Goal: Information Seeking & Learning: Learn about a topic

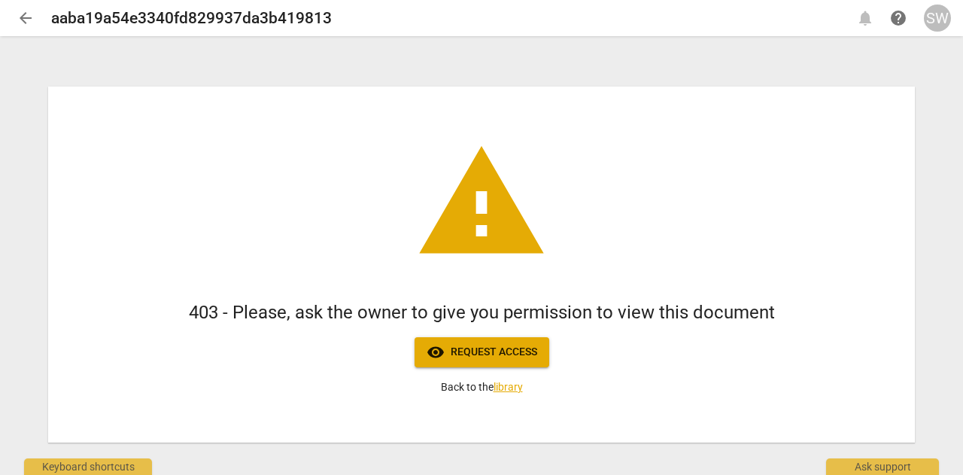
click at [494, 351] on span "visibility Request access" at bounding box center [482, 352] width 111 height 18
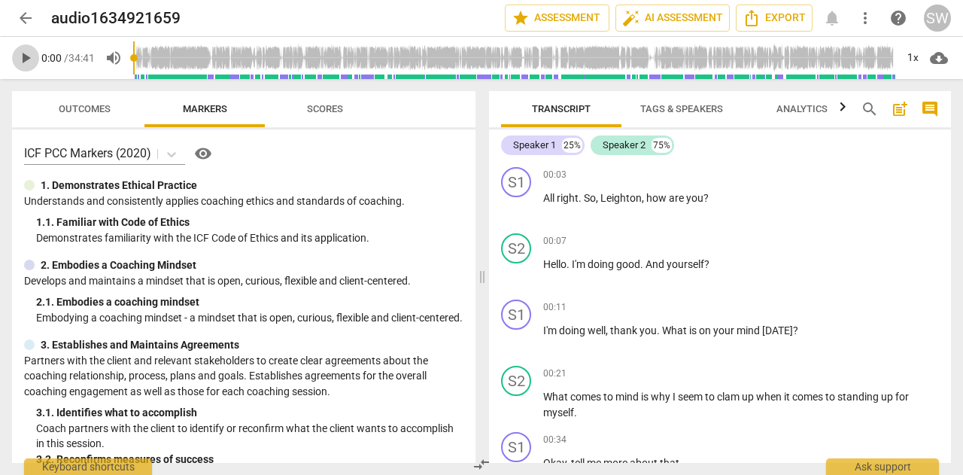
click at [22, 61] on span "play_arrow" at bounding box center [26, 58] width 18 height 18
click at [691, 16] on span "auto_fix_high AI Assessment" at bounding box center [672, 18] width 101 height 18
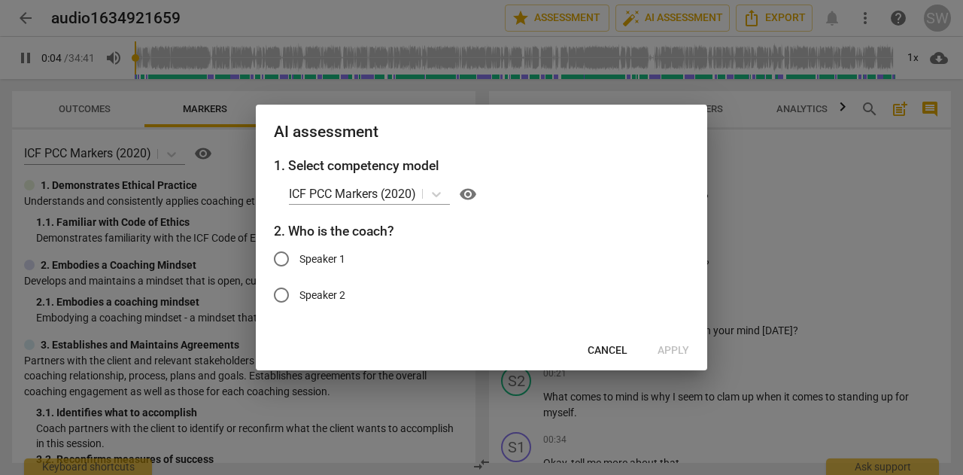
type input "5"
click at [289, 259] on input "Speaker 1" at bounding box center [281, 259] width 36 height 36
radio input "true"
click at [676, 356] on span "Apply" at bounding box center [673, 350] width 32 height 15
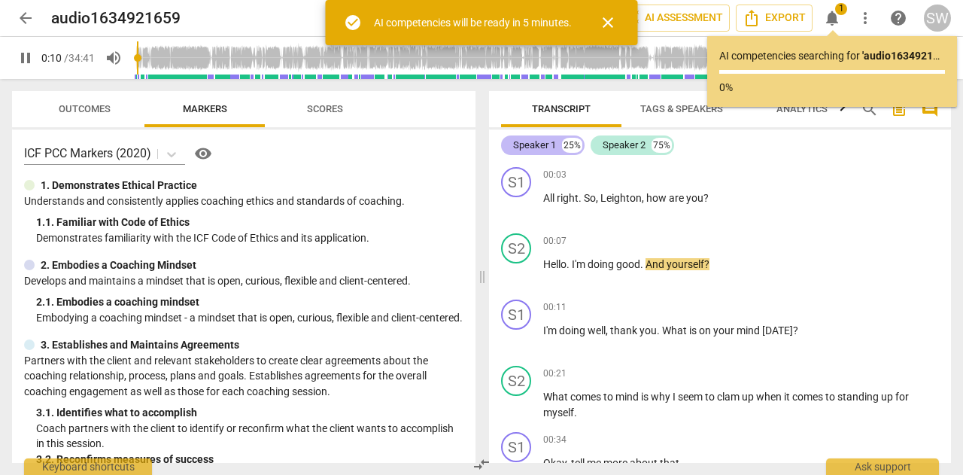
click at [536, 147] on div "Speaker 1" at bounding box center [534, 145] width 43 height 15
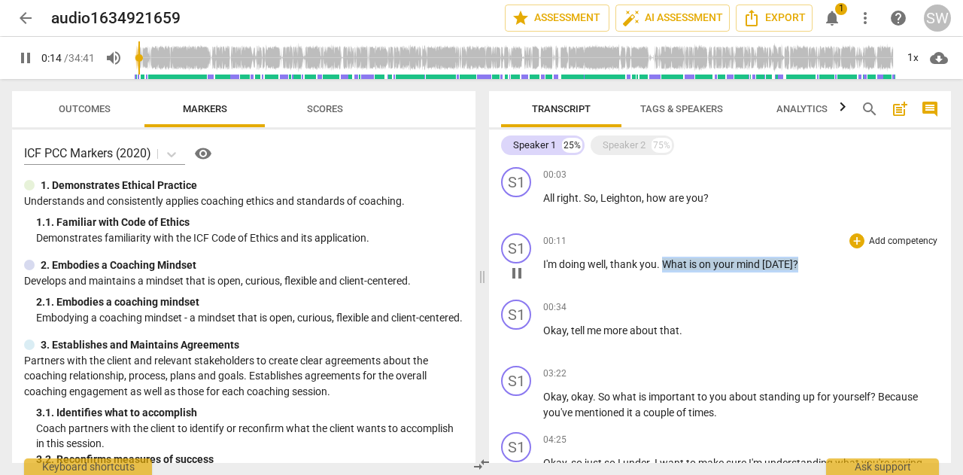
drag, startPoint x: 663, startPoint y: 263, endPoint x: 810, endPoint y: 262, distance: 146.7
click at [810, 262] on p "I'm doing well , thank you . What is on your mind [DATE] ?" at bounding box center [741, 265] width 396 height 16
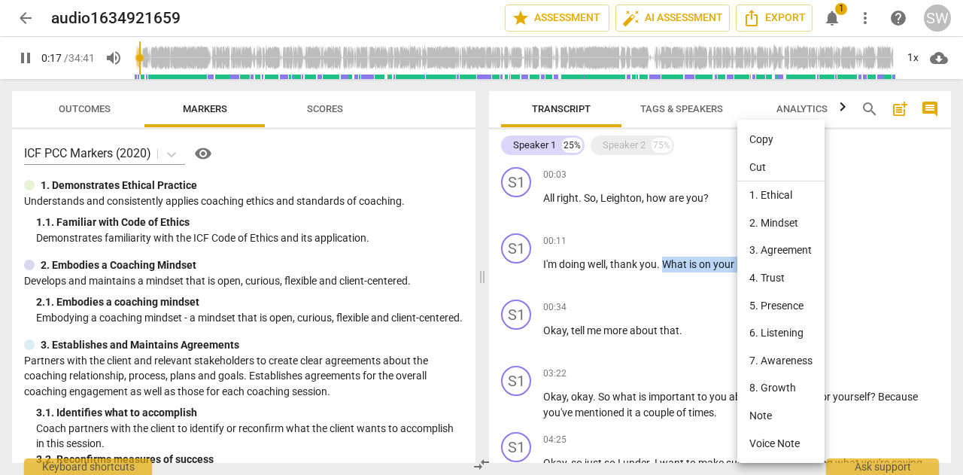
click at [773, 139] on li "Copy" at bounding box center [780, 140] width 87 height 28
copy p "What is on your mind [DATE] ?"
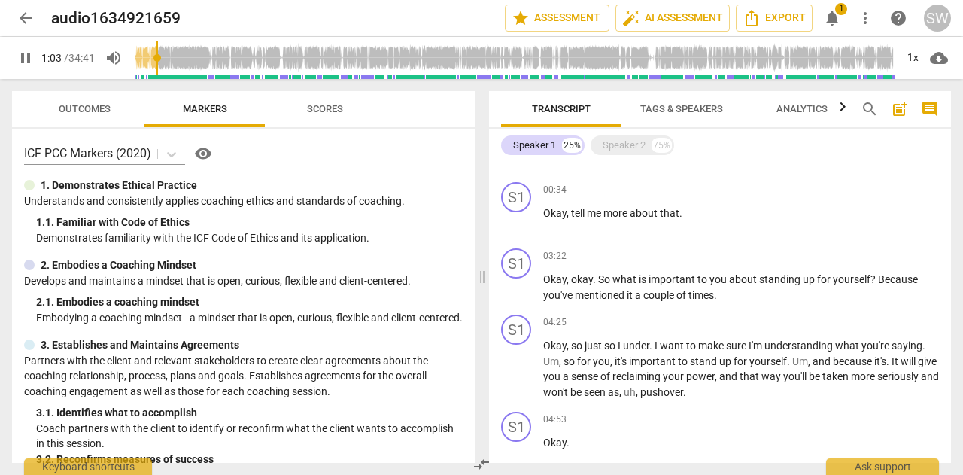
scroll to position [123, 0]
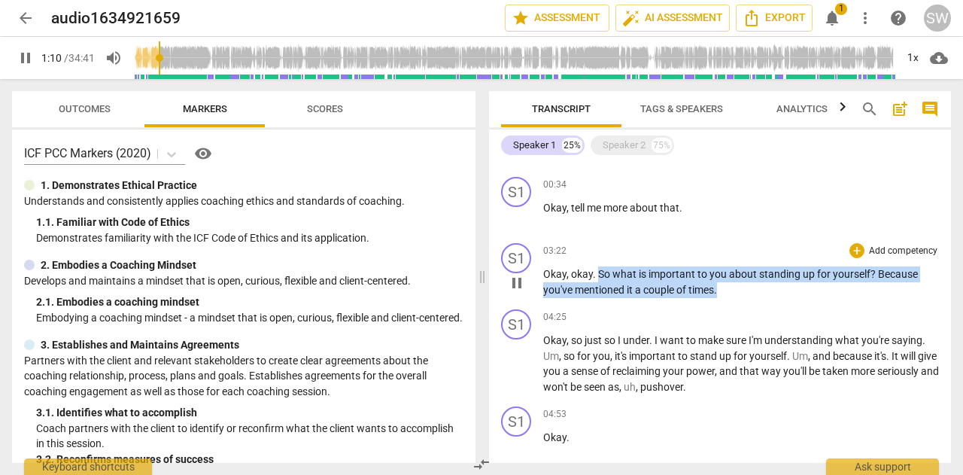
drag, startPoint x: 597, startPoint y: 272, endPoint x: 746, endPoint y: 291, distance: 151.0
click at [746, 291] on p "Okay , okay . So what is important to you about standing up for yourself ? Beca…" at bounding box center [741, 281] width 396 height 31
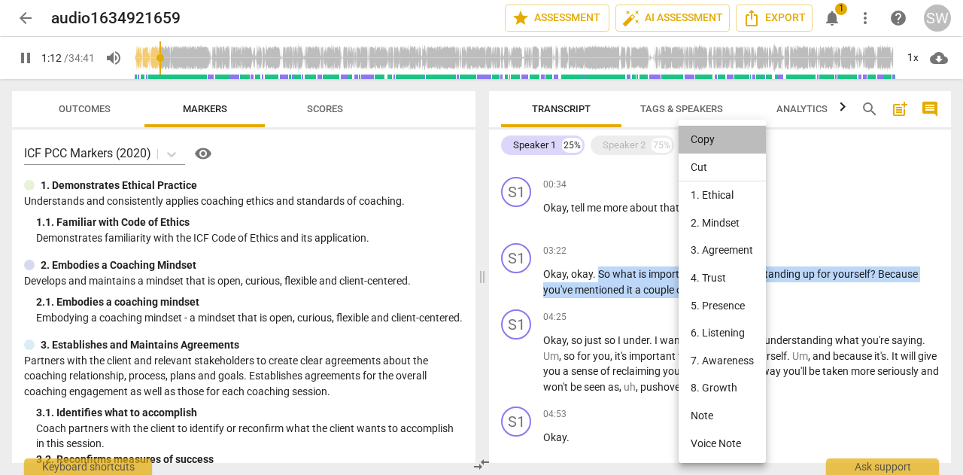
click at [705, 141] on li "Copy" at bounding box center [722, 140] width 87 height 28
copy p "So what is important to you about standing up for yourself ? Because you've men…"
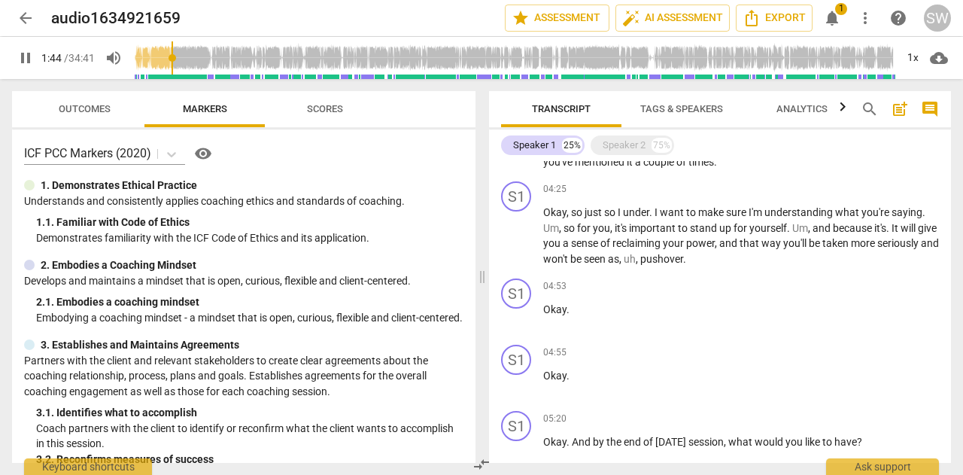
scroll to position [257, 0]
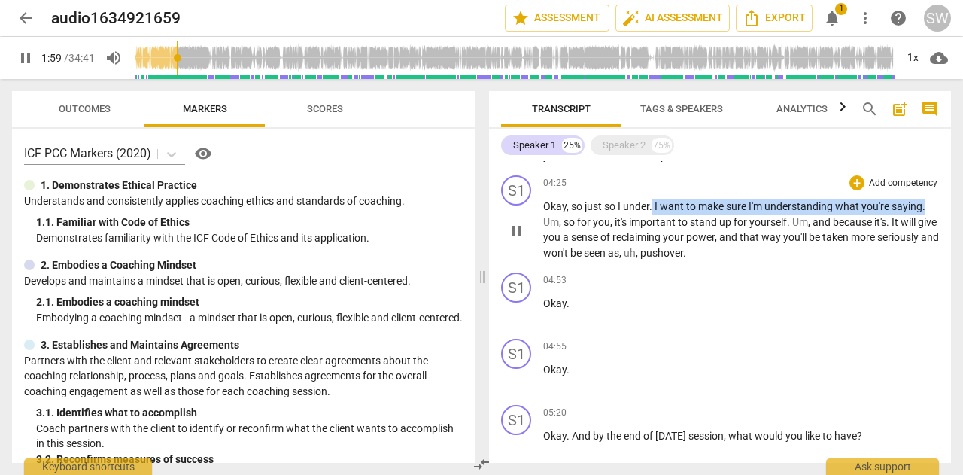
drag, startPoint x: 653, startPoint y: 202, endPoint x: 936, endPoint y: 202, distance: 282.8
click at [936, 202] on div "S1 play_arrow pause 04:25 + Add competency keyboard_arrow_right Okay , so just …" at bounding box center [720, 217] width 462 height 97
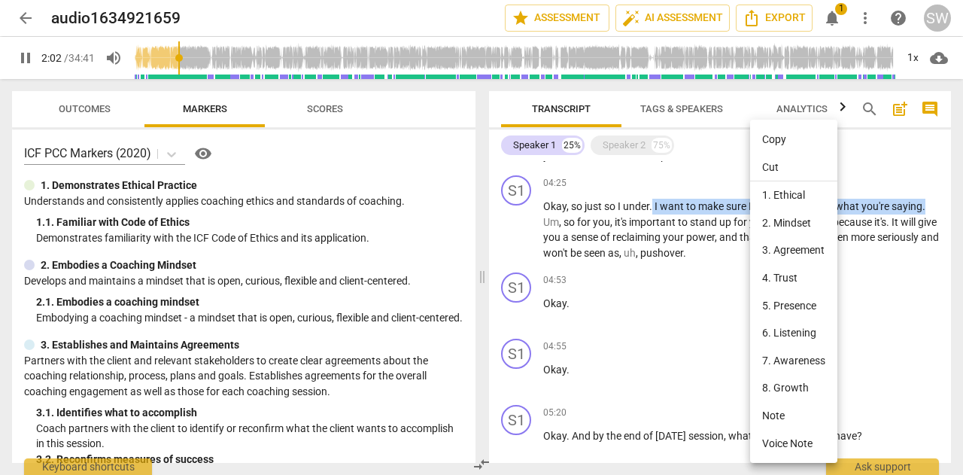
click at [762, 141] on li "Copy" at bounding box center [793, 140] width 87 height 28
copy p "I want to make sure I'm understanding what you're saying ."
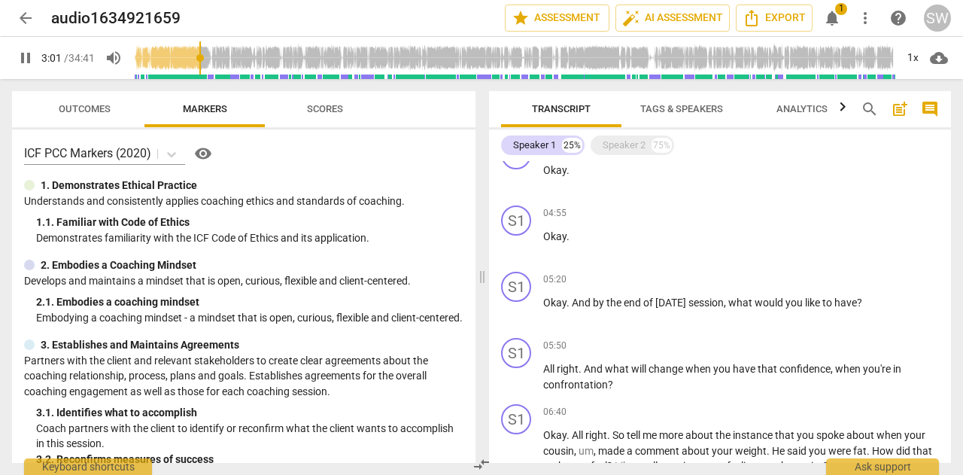
scroll to position [427, 0]
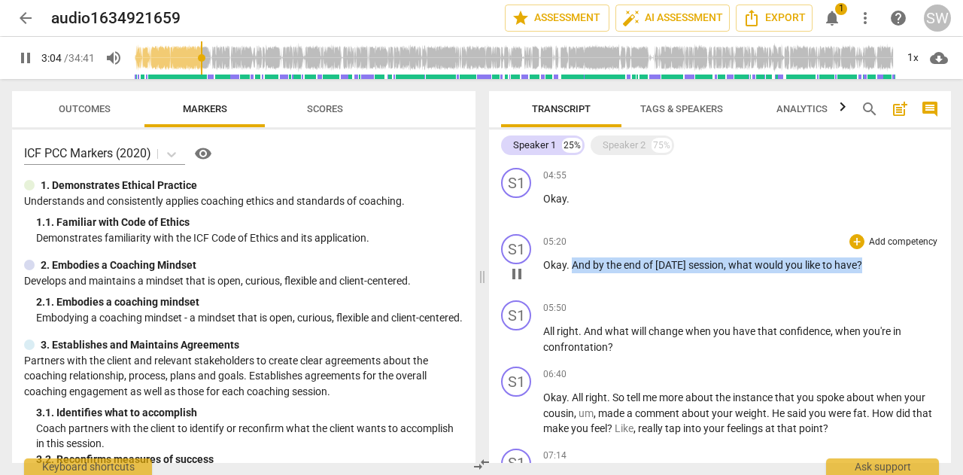
drag, startPoint x: 572, startPoint y: 266, endPoint x: 882, endPoint y: 271, distance: 310.7
click at [882, 271] on p "Okay . And by the end of [DATE] session , what would you like to have ?" at bounding box center [741, 265] width 396 height 16
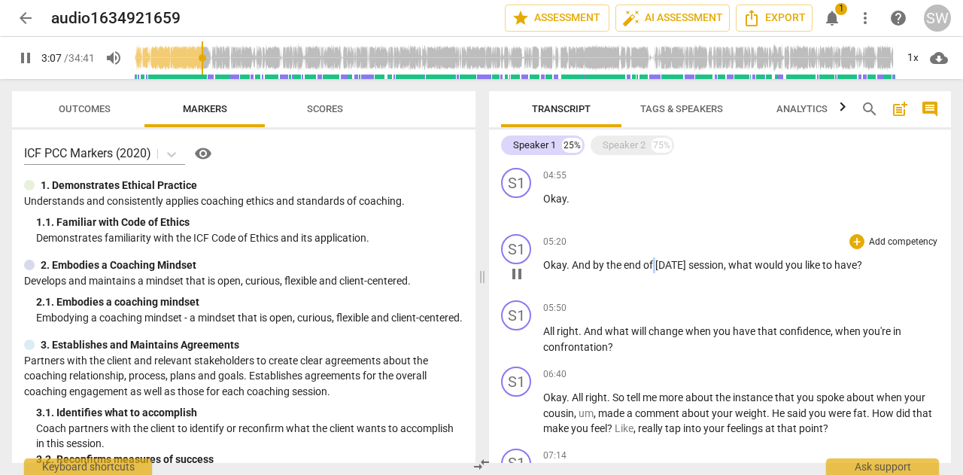
drag, startPoint x: 766, startPoint y: 257, endPoint x: 654, endPoint y: 263, distance: 111.5
click at [654, 263] on span "of" at bounding box center [649, 265] width 12 height 12
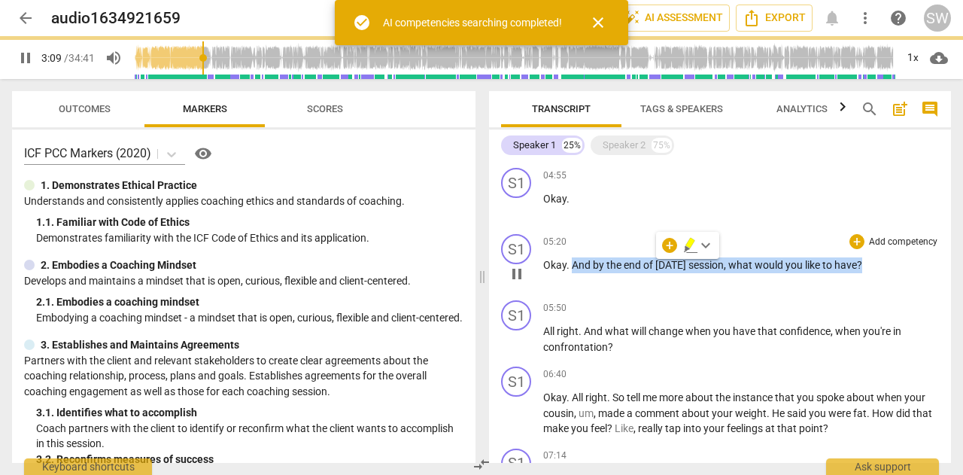
drag, startPoint x: 572, startPoint y: 265, endPoint x: 812, endPoint y: 272, distance: 240.8
click at [864, 269] on p "Okay . And by the end of [DATE] session , what would you like to have ?" at bounding box center [741, 265] width 396 height 16
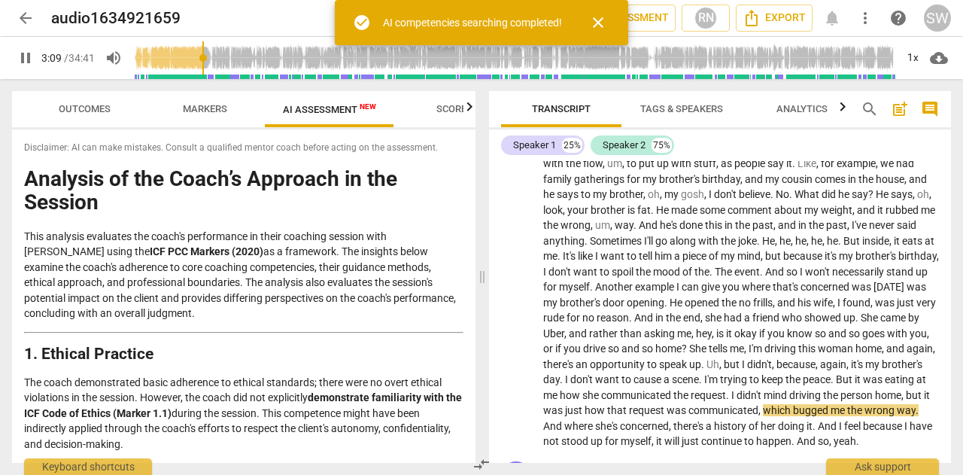
scroll to position [1310, 0]
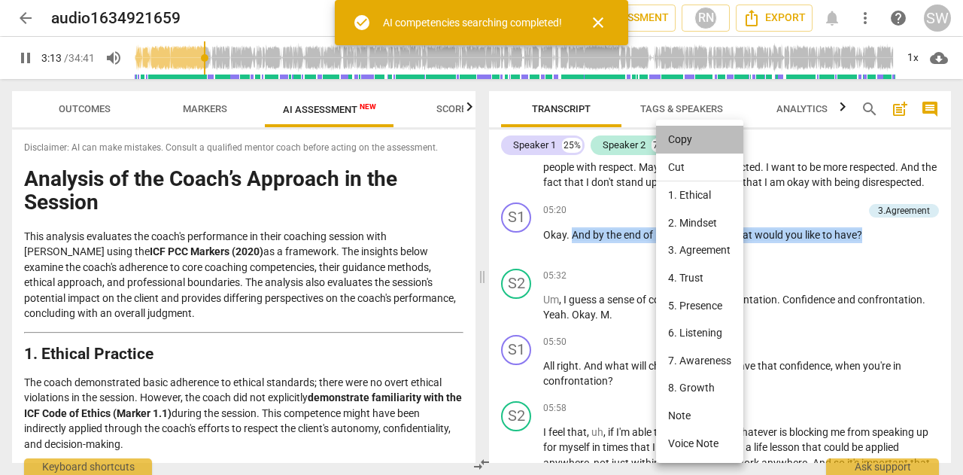
click at [683, 139] on li "Copy" at bounding box center [699, 140] width 87 height 28
copy p "And by the end of [DATE] session , what would you like to have ?"
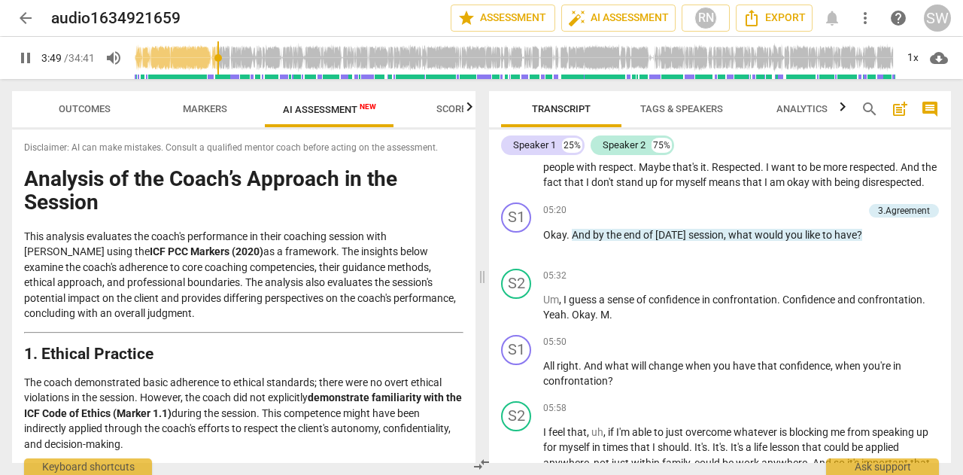
scroll to position [768, 0]
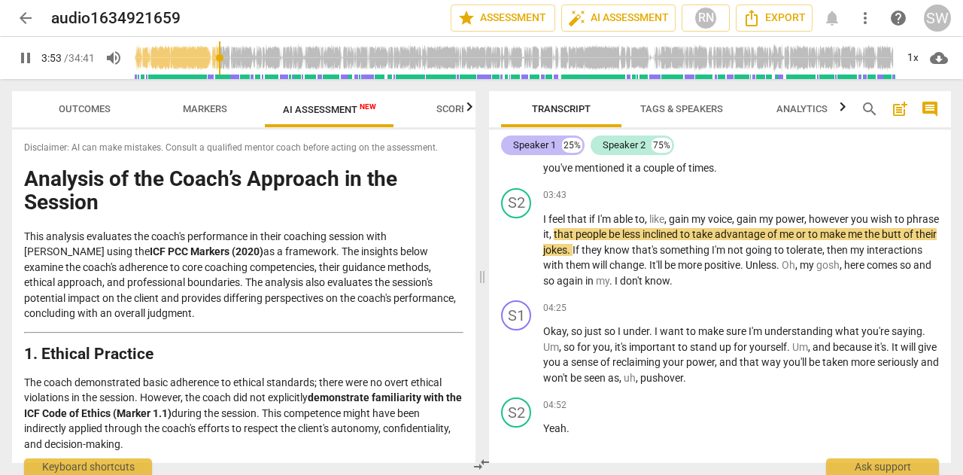
click at [532, 142] on div "Speaker 1" at bounding box center [534, 145] width 43 height 15
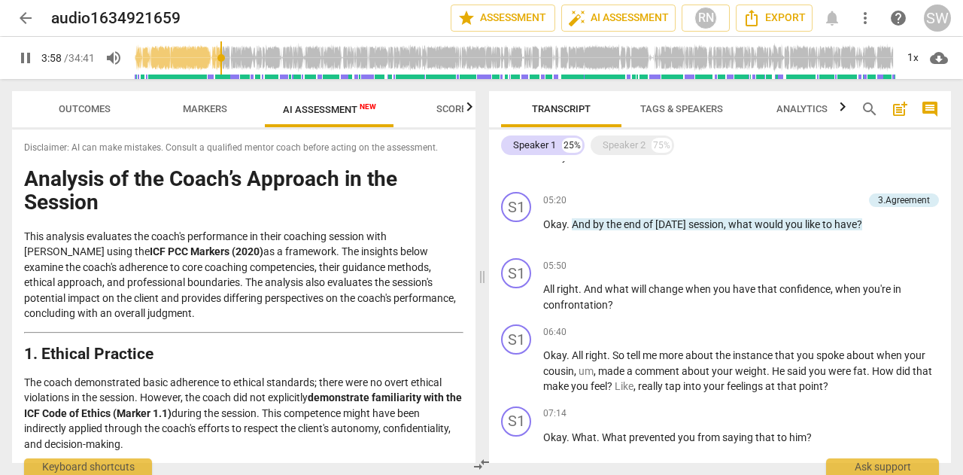
scroll to position [492, 0]
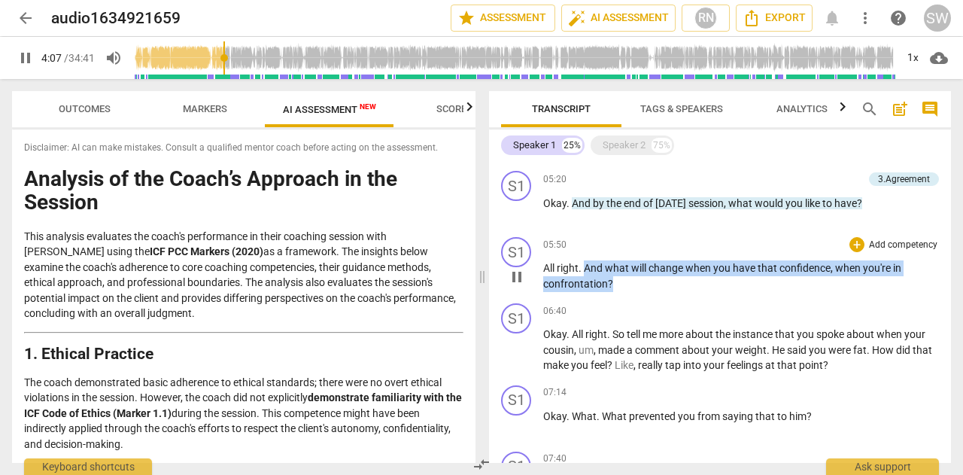
drag, startPoint x: 586, startPoint y: 266, endPoint x: 626, endPoint y: 278, distance: 41.4
click at [626, 278] on p "All right . And what will change when you have that confidence , when you're in…" at bounding box center [741, 275] width 396 height 31
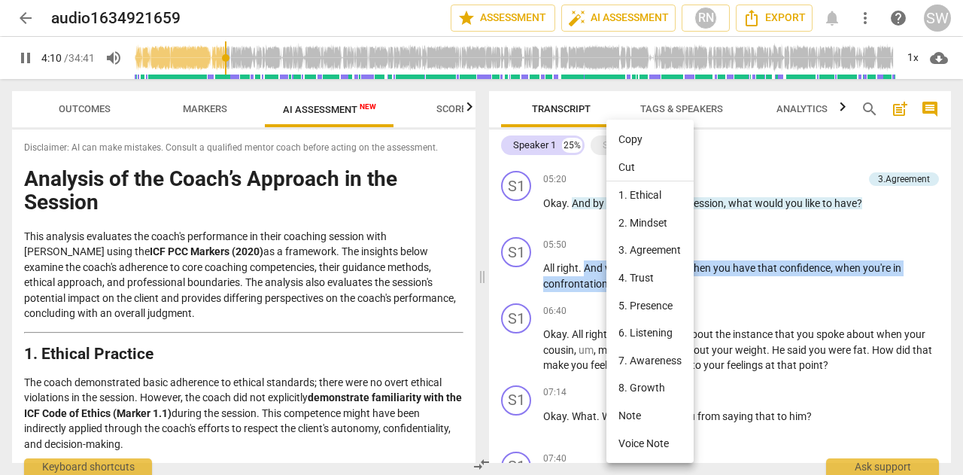
click at [647, 136] on li "Copy" at bounding box center [649, 140] width 87 height 28
copy p "And what will change when you have that confidence , when you're in confrontati…"
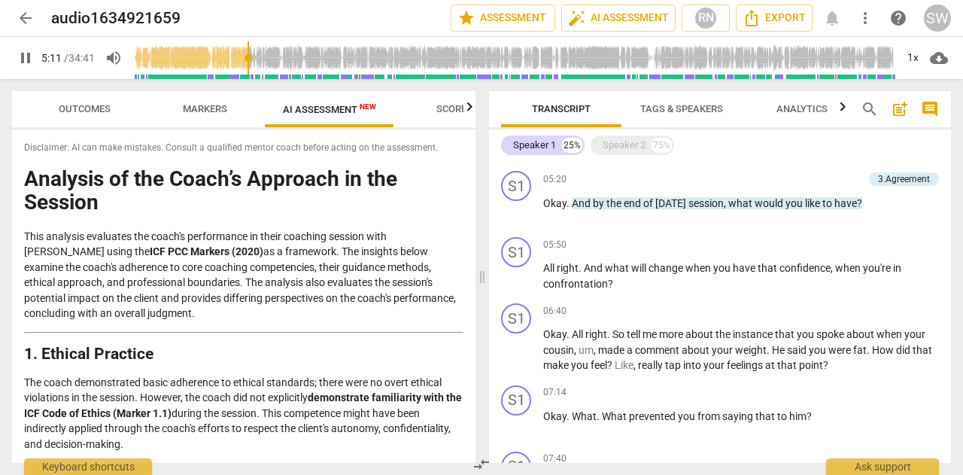
scroll to position [296, 0]
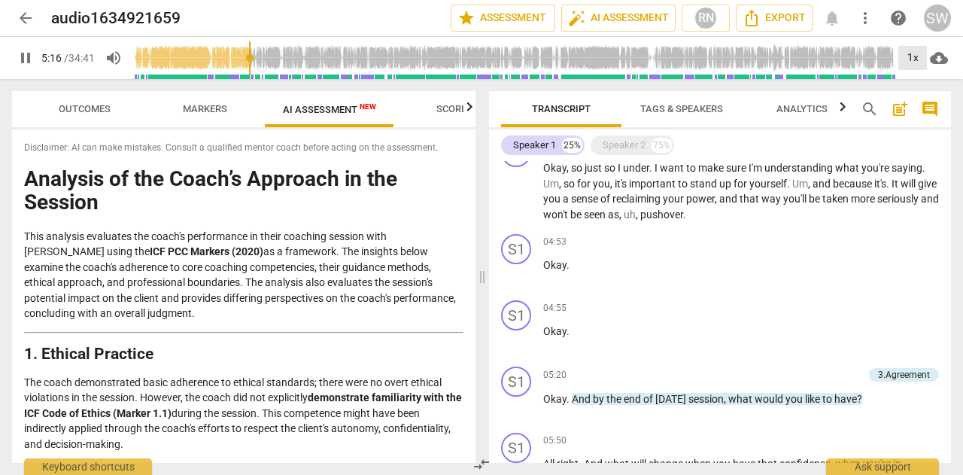
click at [913, 52] on div "1x" at bounding box center [912, 58] width 29 height 24
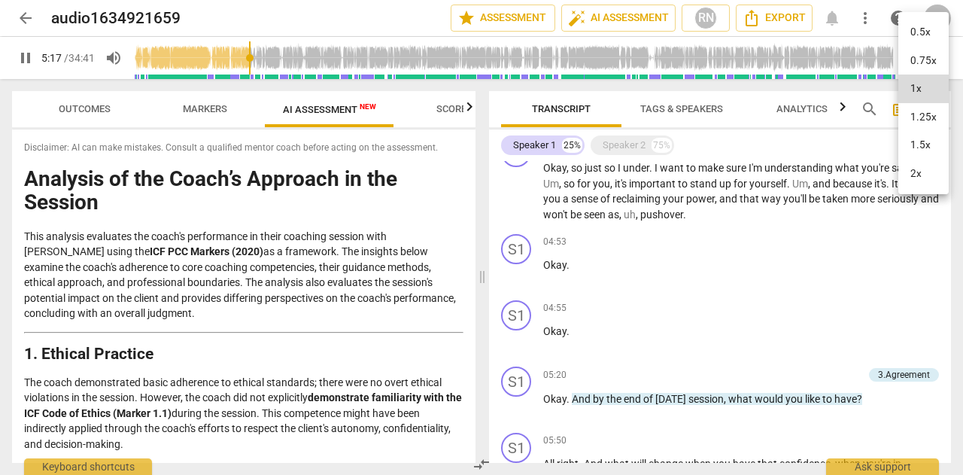
click at [917, 112] on li "1.25x" at bounding box center [923, 117] width 50 height 29
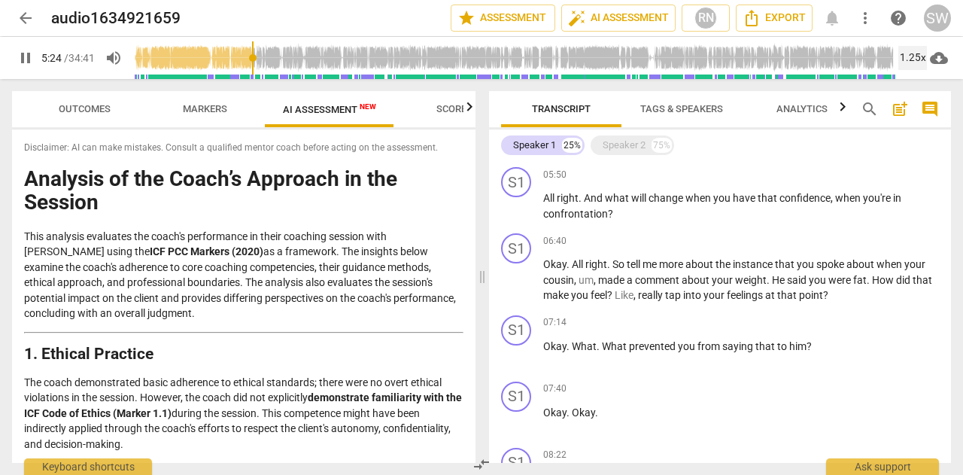
scroll to position [572, 0]
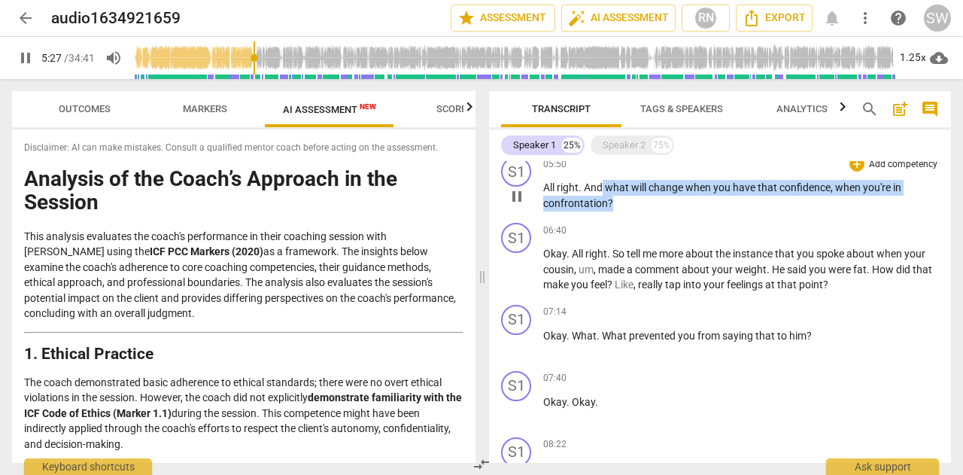
drag, startPoint x: 604, startPoint y: 186, endPoint x: 627, endPoint y: 201, distance: 27.8
click at [627, 201] on p "All right . And what will change when you have that confidence , when you're in…" at bounding box center [741, 195] width 396 height 31
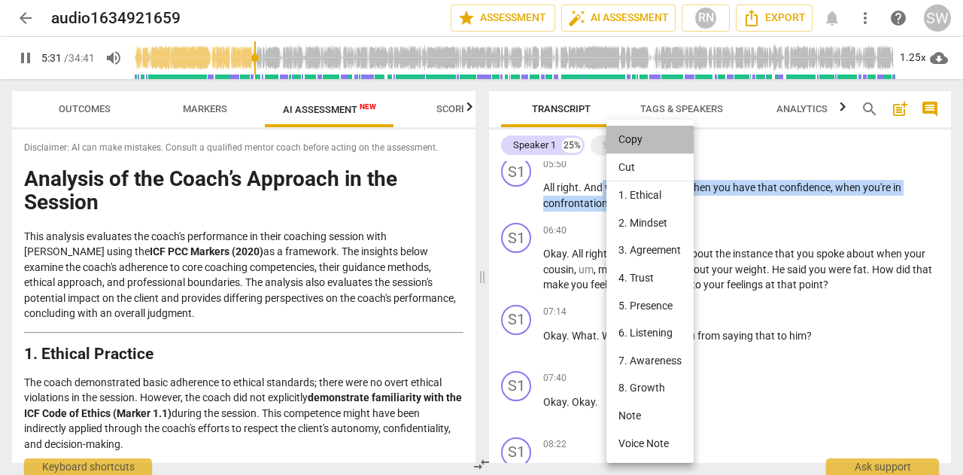
click at [638, 143] on li "Copy" at bounding box center [649, 140] width 87 height 28
copy p "what will change when you have that confidence , when you're in confrontation ?"
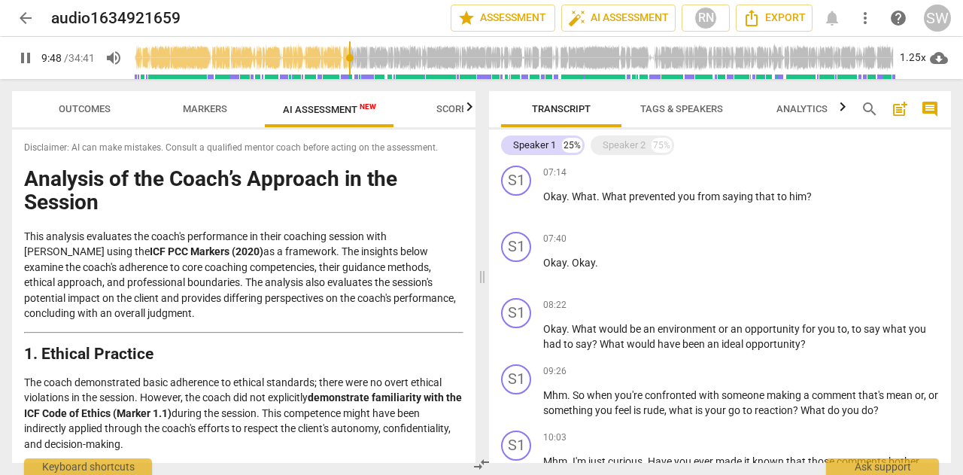
scroll to position [727, 0]
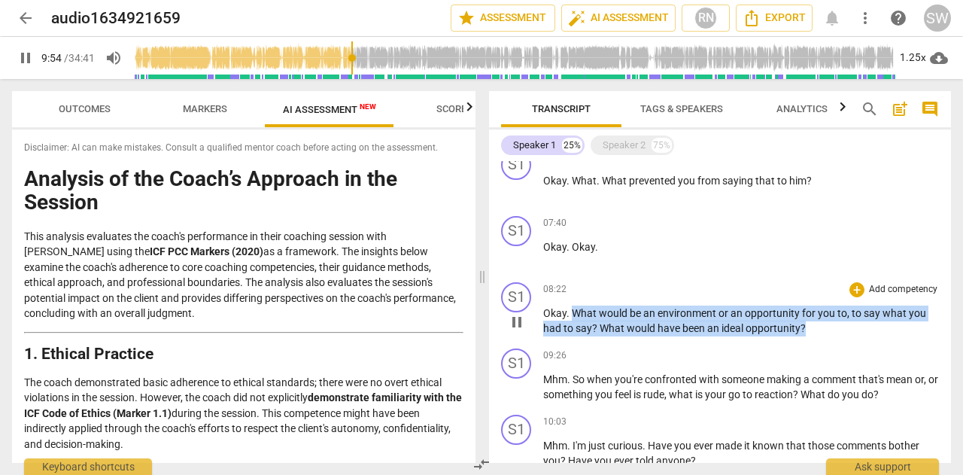
drag, startPoint x: 573, startPoint y: 311, endPoint x: 840, endPoint y: 329, distance: 266.9
click at [840, 329] on p "Okay . What would be an environment or an opportunity for you to , to say what …" at bounding box center [741, 320] width 396 height 31
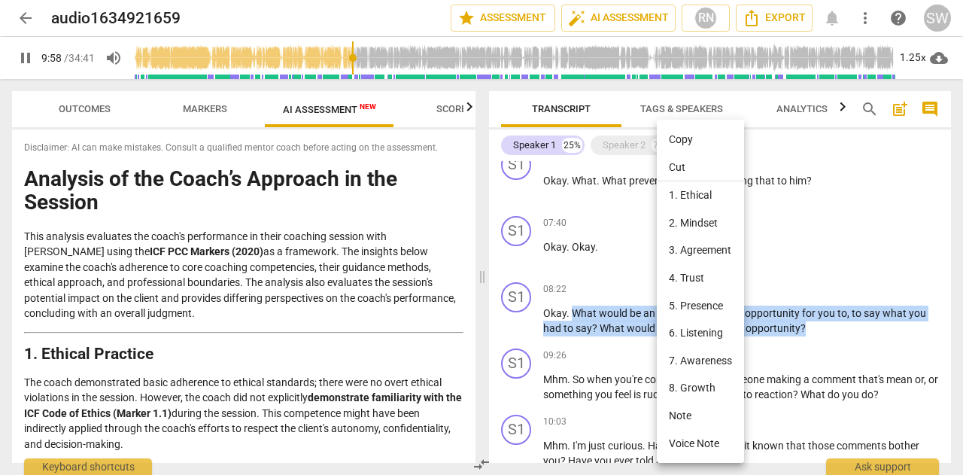
click at [688, 138] on li "Copy" at bounding box center [700, 140] width 87 height 28
copy p "What would be an environment or an opportunity for you to , to say what you had…"
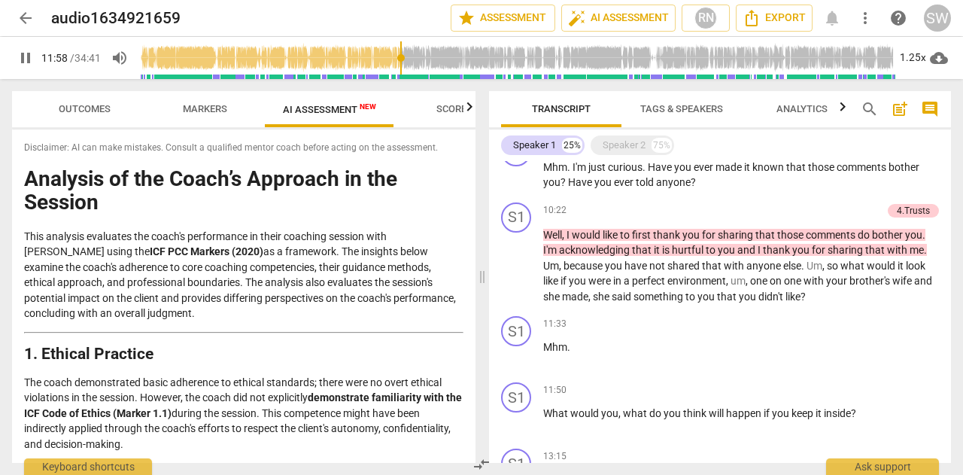
scroll to position [1011, 0]
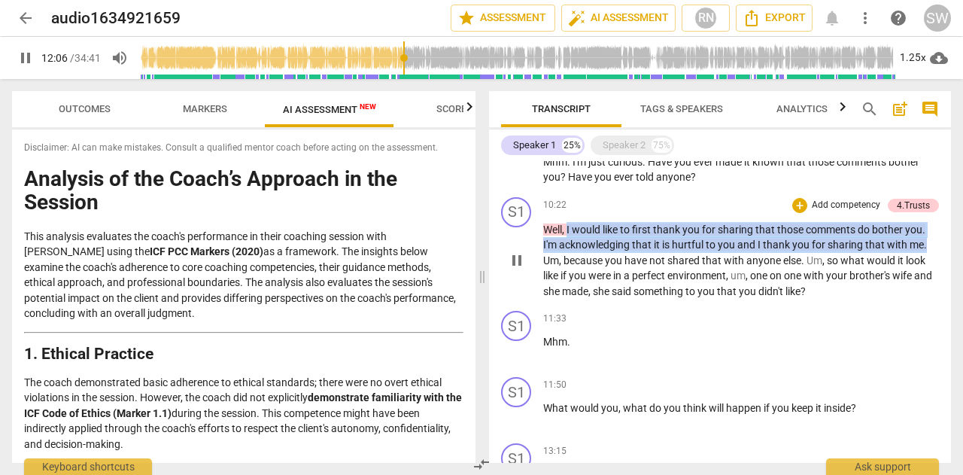
drag, startPoint x: 568, startPoint y: 228, endPoint x: 936, endPoint y: 240, distance: 368.0
click at [936, 240] on div "S1 play_arrow pause 10:22 + Add competency 4.Trusts keyboard_arrow_right Well ,…" at bounding box center [720, 248] width 462 height 114
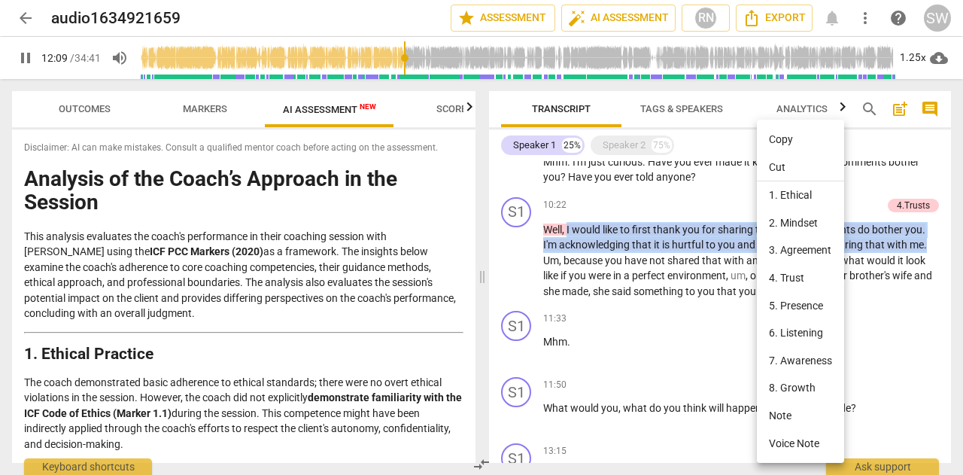
click at [782, 144] on li "Copy" at bounding box center [800, 140] width 87 height 28
copy p "I would like to first thank you for sharing that those comments do bother you .…"
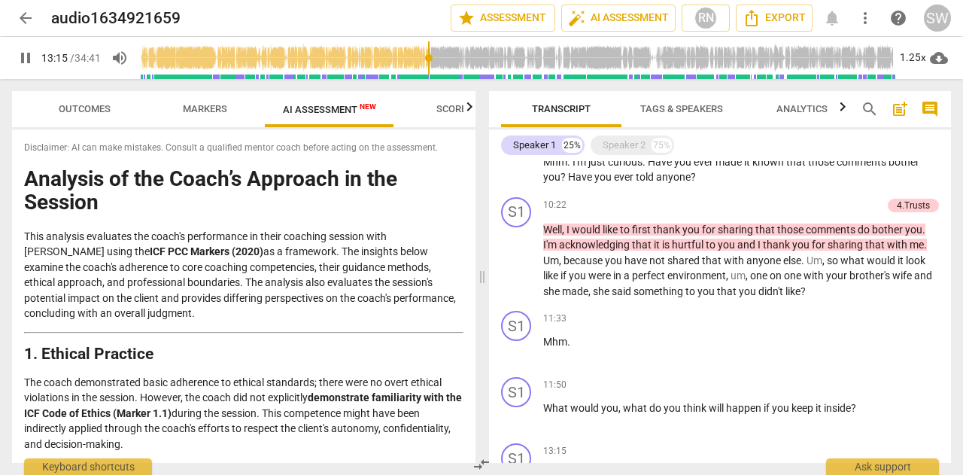
scroll to position [1317, 0]
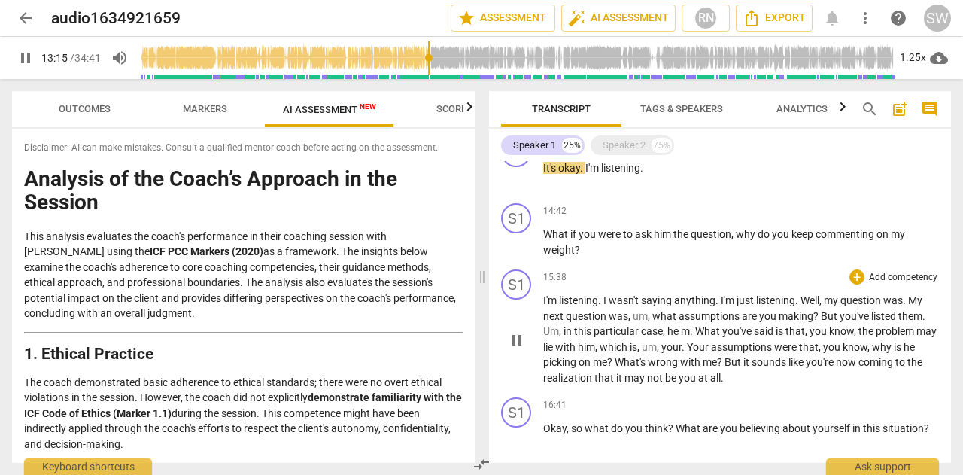
drag, startPoint x: 827, startPoint y: 260, endPoint x: 728, endPoint y: 300, distance: 107.0
click at [728, 300] on div "S1 play_arrow pause 00:03 + Add competency [DOMAIN_NAME] keyboard_arrow_right A…" at bounding box center [720, 312] width 462 height 302
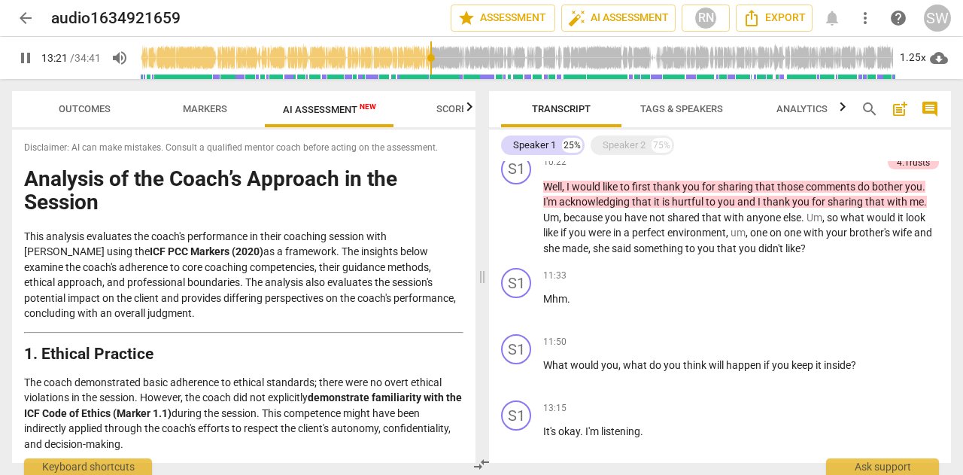
scroll to position [1113, 0]
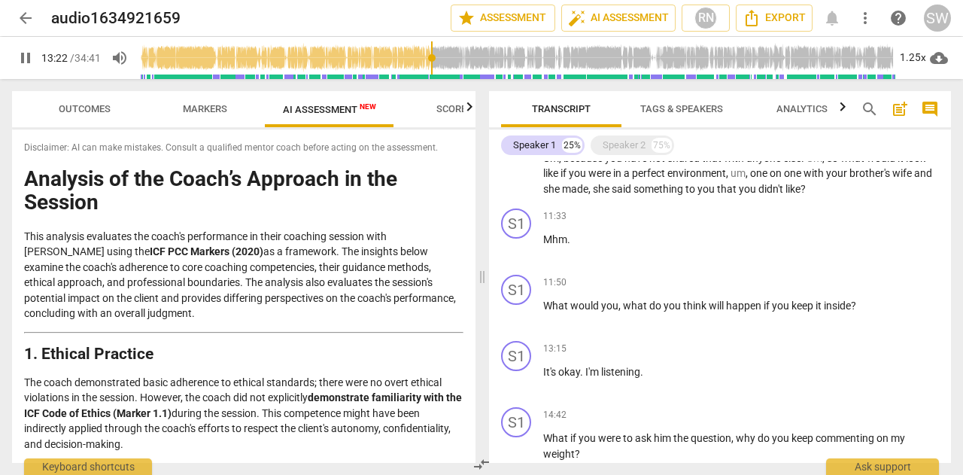
click at [951, 284] on div "Transcript Tags & Speakers Analytics search post_add comment Speaker 1 25% Spea…" at bounding box center [723, 277] width 480 height 396
drag, startPoint x: 951, startPoint y: 284, endPoint x: 945, endPoint y: 263, distance: 21.2
click at [945, 263] on div "Transcript Tags & Speakers Analytics search post_add comment Speaker 1 25% Spea…" at bounding box center [723, 277] width 480 height 396
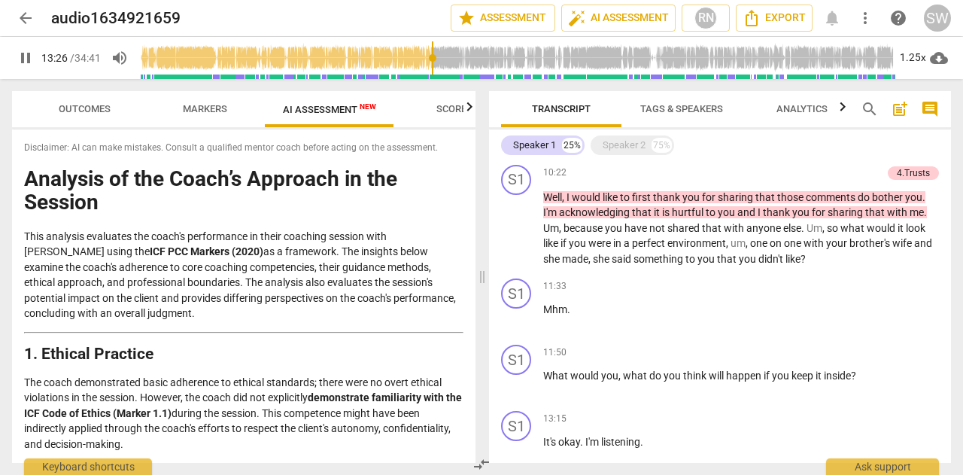
scroll to position [1006, 0]
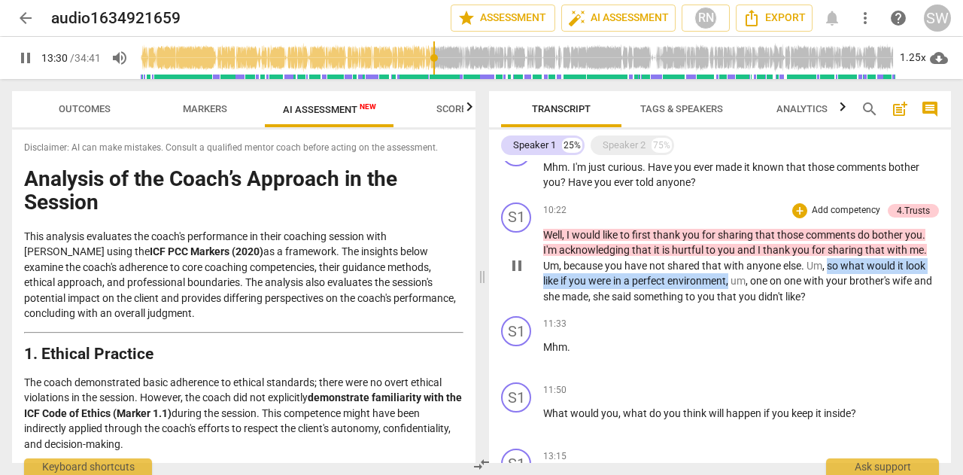
drag, startPoint x: 829, startPoint y: 266, endPoint x: 730, endPoint y: 282, distance: 100.5
click at [730, 282] on p "Well , I would like to first thank you for sharing that those comments do bothe…" at bounding box center [741, 265] width 396 height 77
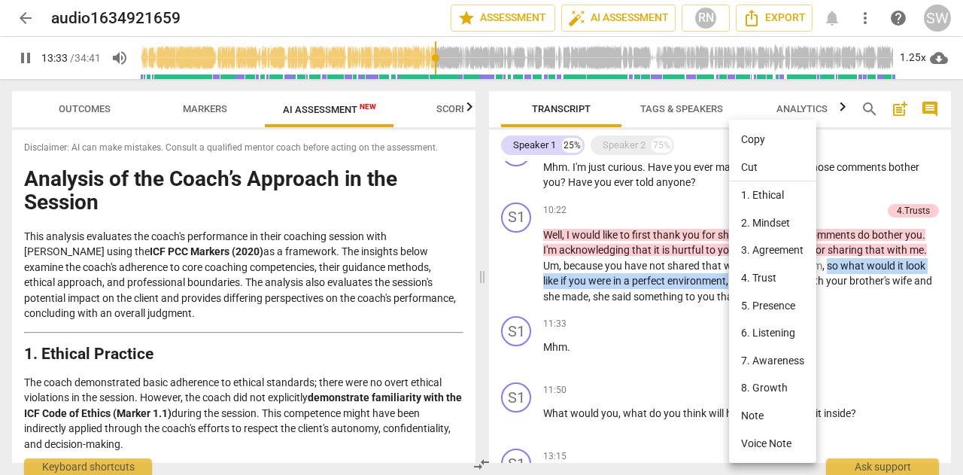
click at [755, 136] on li "Copy" at bounding box center [772, 140] width 87 height 28
copy p "so what would it look like if you were in a perfect environment ,"
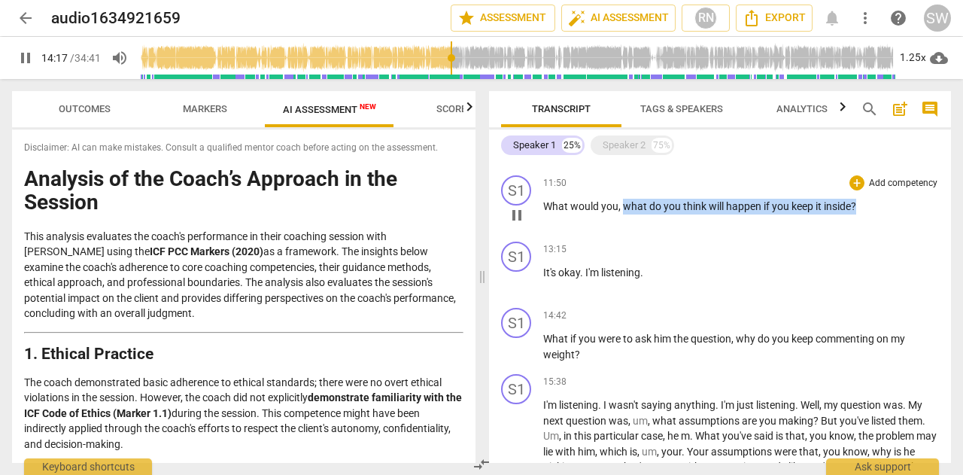
scroll to position [1208, 0]
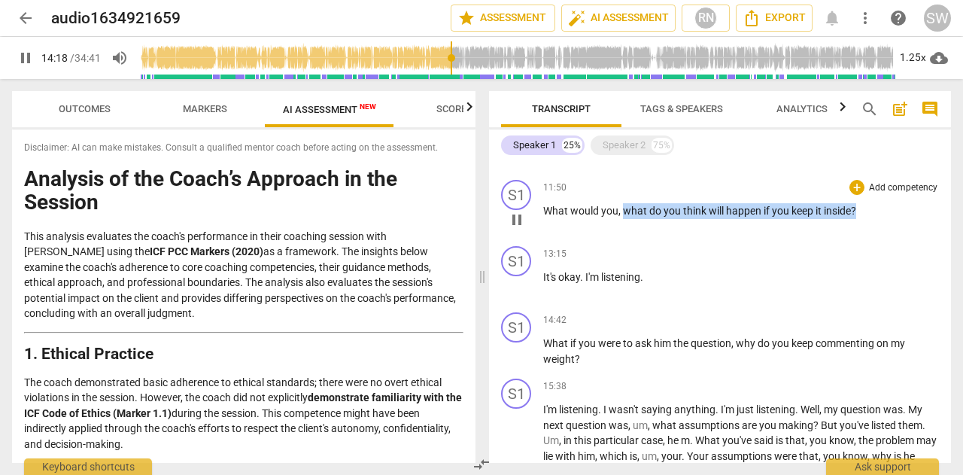
drag, startPoint x: 623, startPoint y: 177, endPoint x: 876, endPoint y: 217, distance: 256.7
click at [876, 217] on p "What would you , what do you think will happen if you keep it inside ?" at bounding box center [741, 211] width 396 height 16
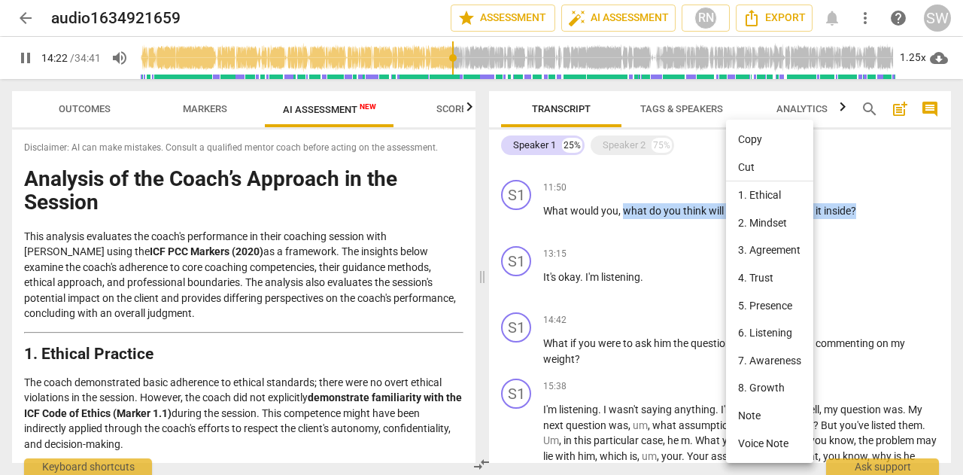
click at [759, 136] on li "Copy" at bounding box center [769, 140] width 87 height 28
copy p "what do you think will happen if you keep it inside ?"
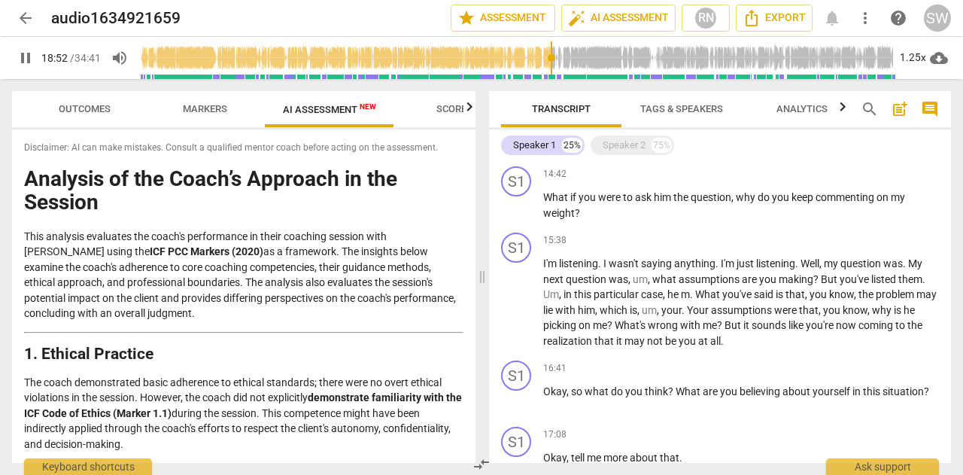
scroll to position [1359, 0]
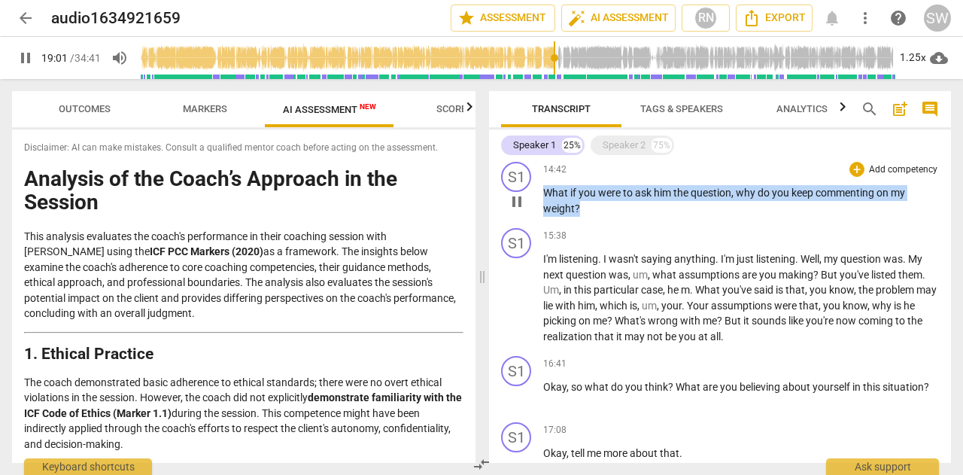
drag, startPoint x: 543, startPoint y: 193, endPoint x: 590, endPoint y: 211, distance: 50.0
click at [590, 211] on p "What if you were to ask him the question , why do you keep commenting on my wei…" at bounding box center [741, 200] width 396 height 31
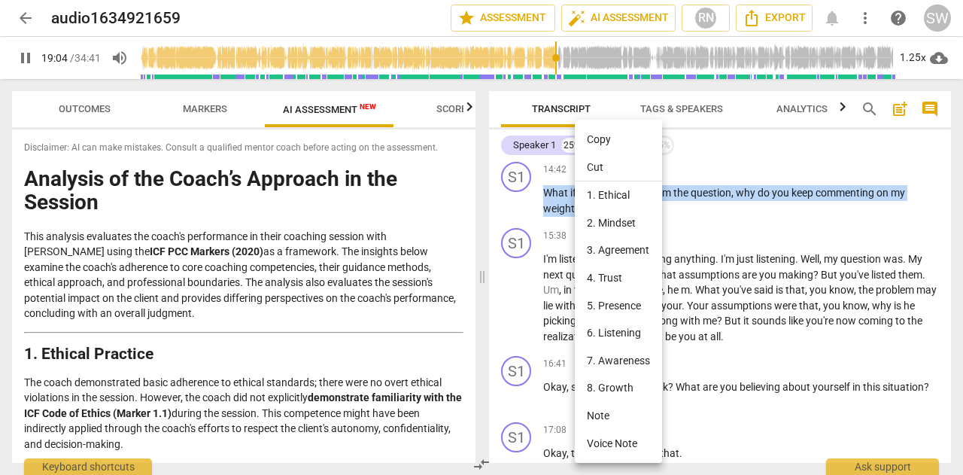
click at [604, 138] on li "Copy" at bounding box center [618, 140] width 87 height 28
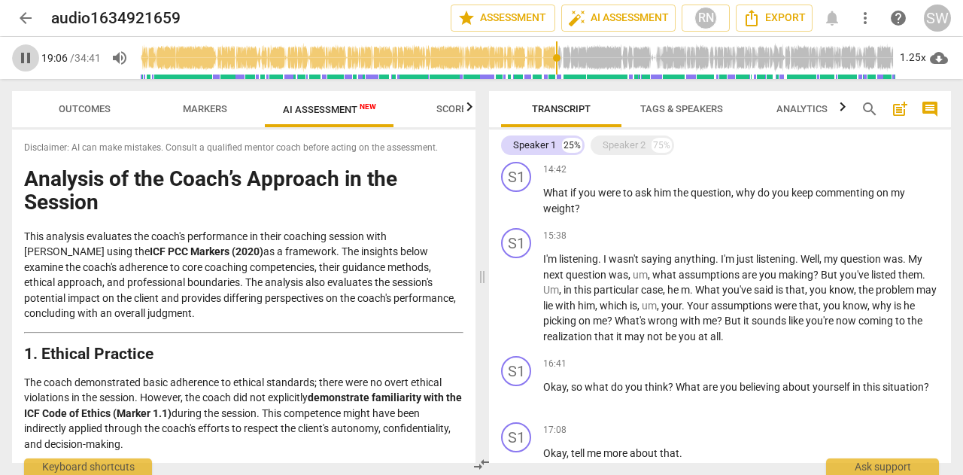
click at [23, 53] on span "pause" at bounding box center [26, 58] width 18 height 18
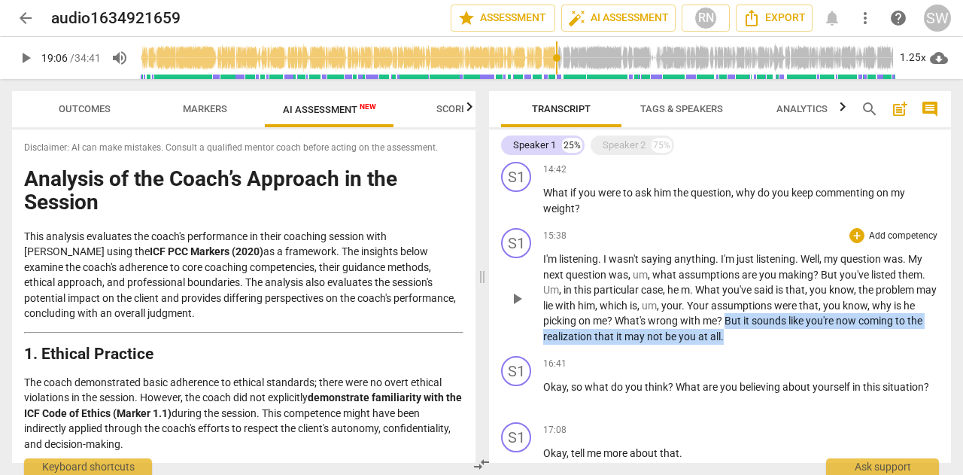
drag, startPoint x: 741, startPoint y: 317, endPoint x: 742, endPoint y: 335, distance: 18.1
click at [742, 335] on p "I'm listening . I wasn't saying anything . I'm just listening . Well , my quest…" at bounding box center [741, 297] width 396 height 93
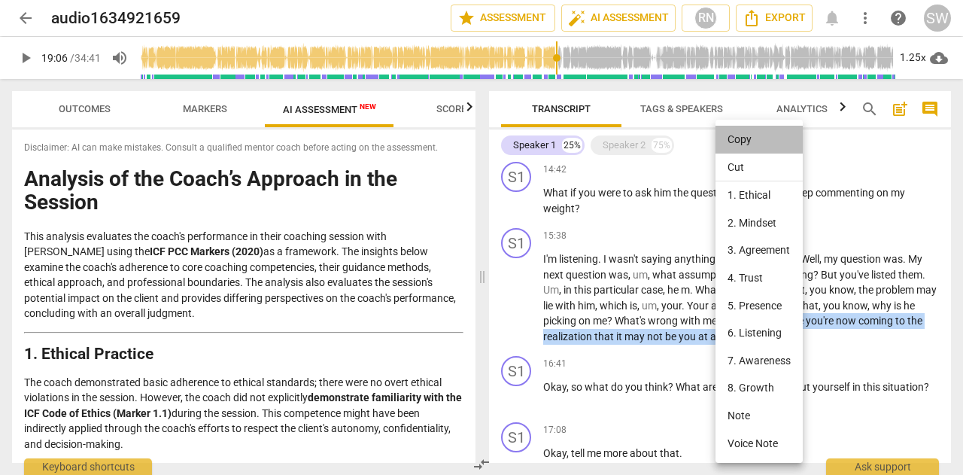
click at [750, 145] on li "Copy" at bounding box center [758, 140] width 87 height 28
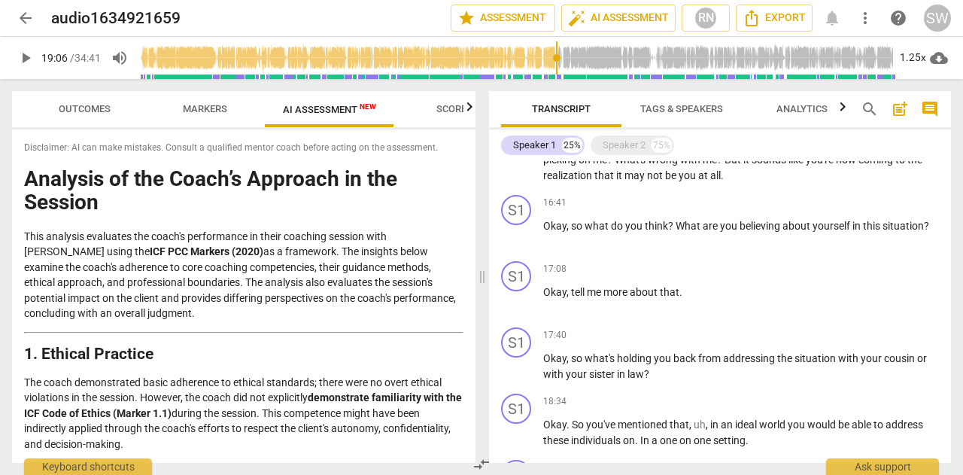
scroll to position [1525, 0]
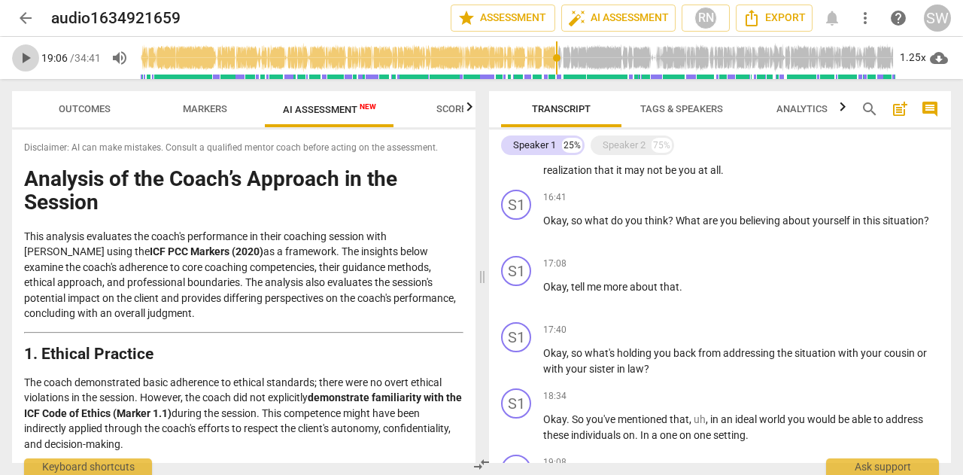
click at [27, 61] on span "play_arrow" at bounding box center [26, 58] width 18 height 18
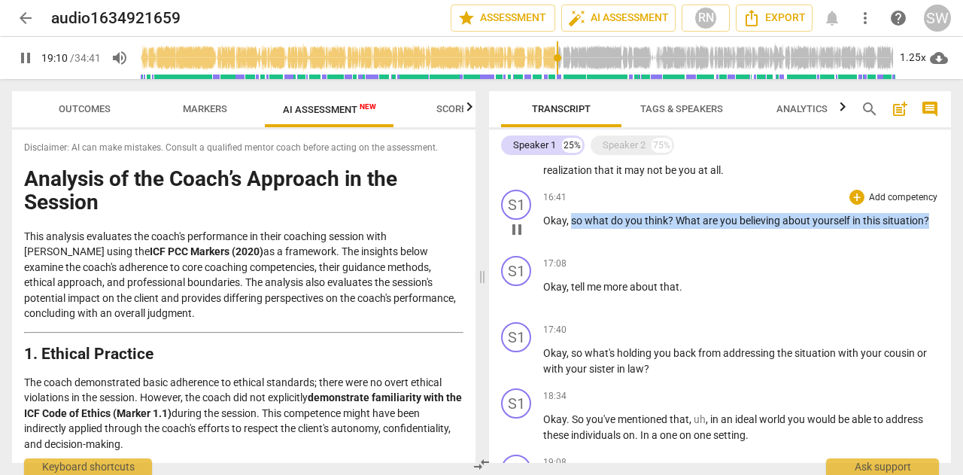
drag, startPoint x: 570, startPoint y: 219, endPoint x: 941, endPoint y: 204, distance: 371.2
click at [941, 204] on div "S1 play_arrow pause 16:41 + Add competency keyboard_arrow_right Okay , so what …" at bounding box center [720, 217] width 462 height 66
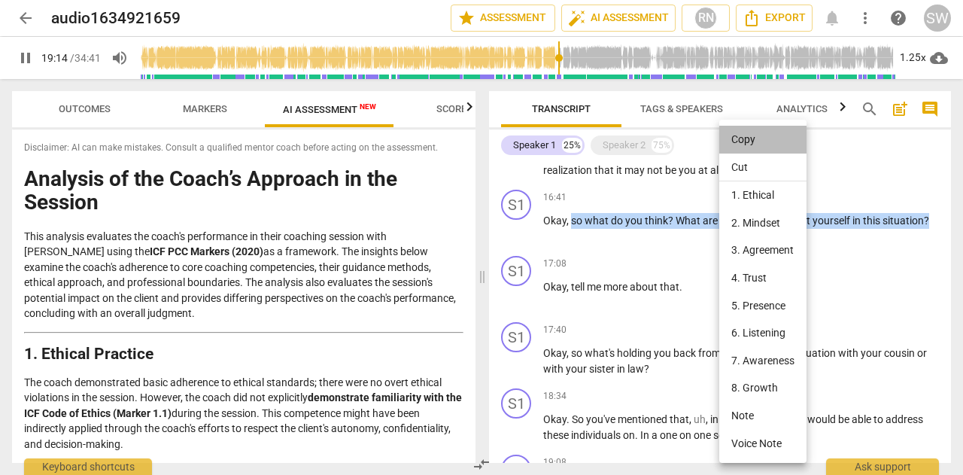
click at [751, 143] on li "Copy" at bounding box center [762, 140] width 87 height 28
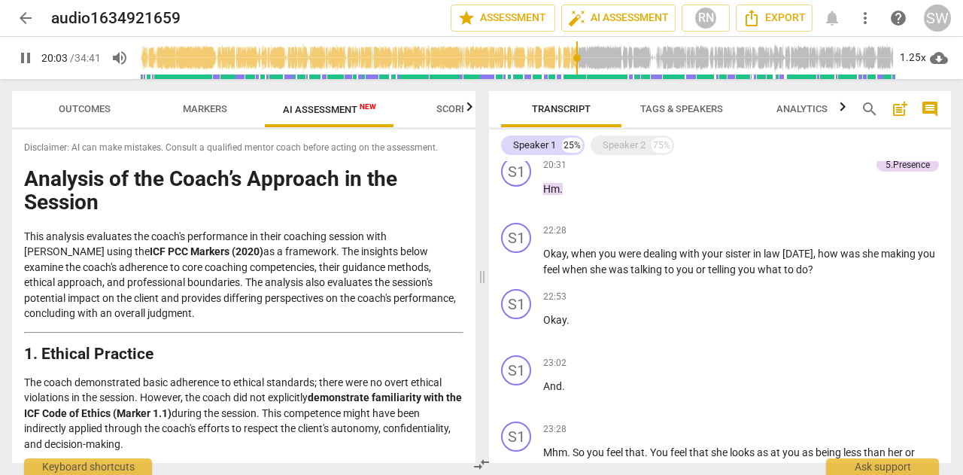
scroll to position [1899, 0]
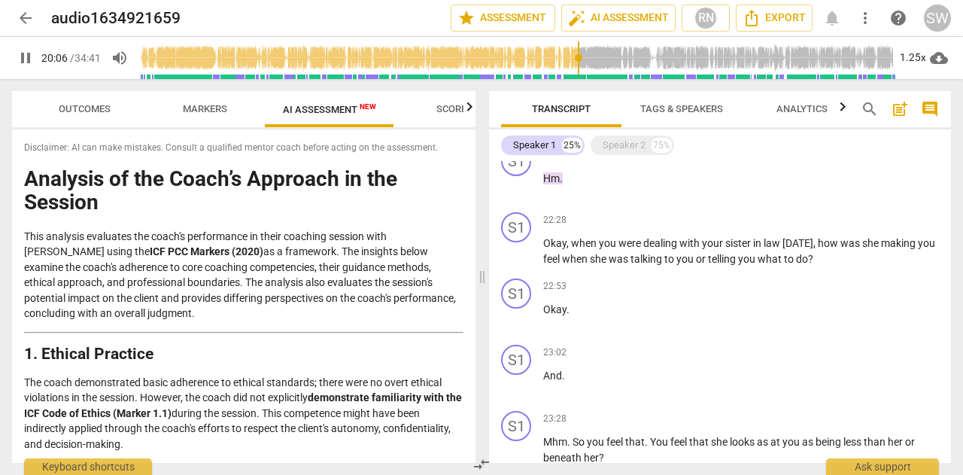
click at [952, 354] on div "Transcript Tags & Speakers Analytics search post_add comment Speaker 1 25% Spea…" at bounding box center [723, 277] width 480 height 396
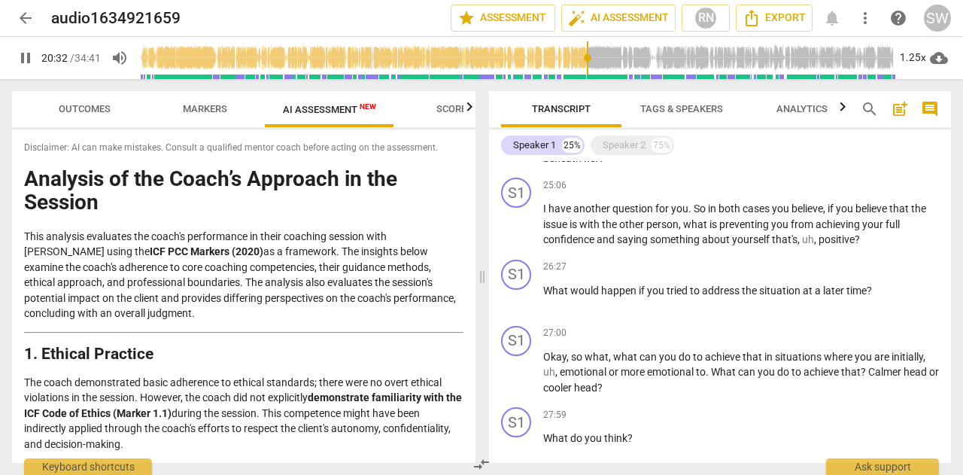
scroll to position [2205, 0]
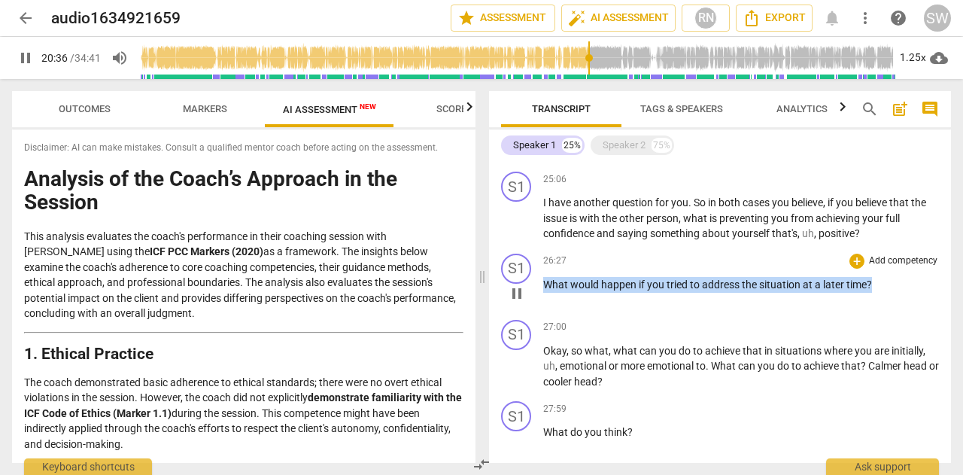
drag, startPoint x: 545, startPoint y: 284, endPoint x: 909, endPoint y: 291, distance: 364.2
click at [909, 291] on p "What would happen if you tried to address the situation at a later time ?" at bounding box center [741, 285] width 396 height 16
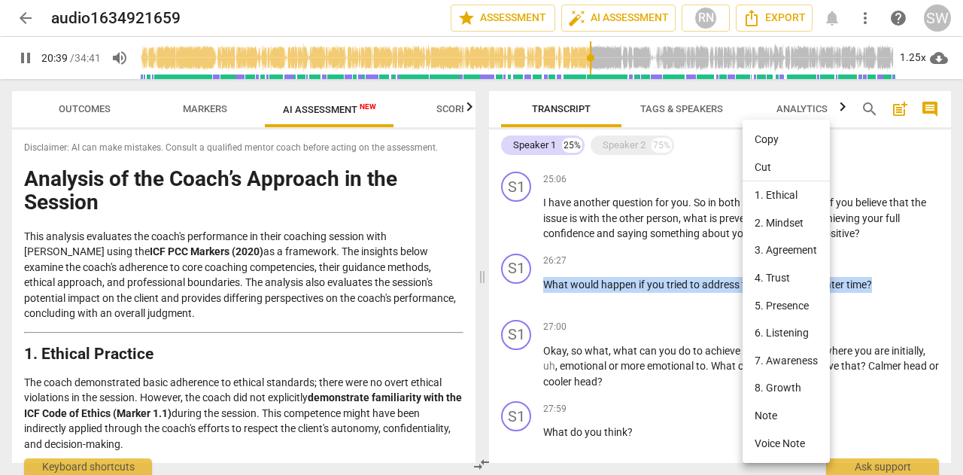
click at [755, 140] on li "Copy" at bounding box center [785, 140] width 87 height 28
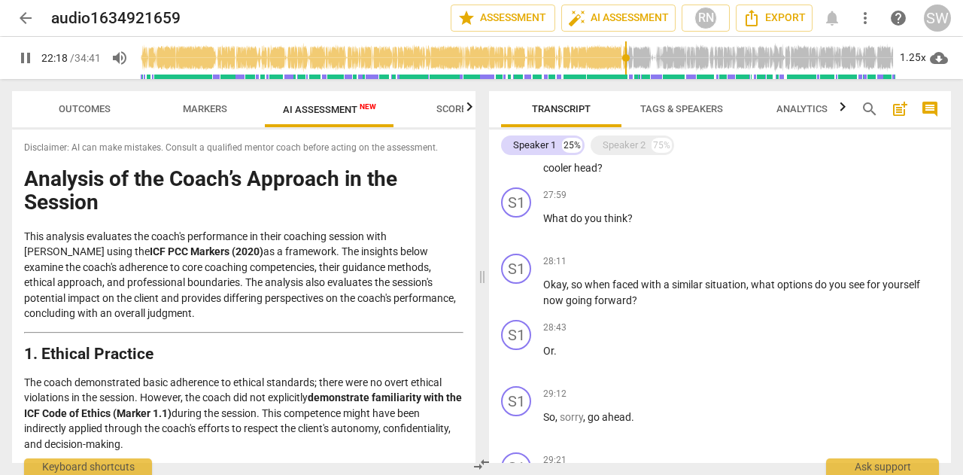
scroll to position [2424, 0]
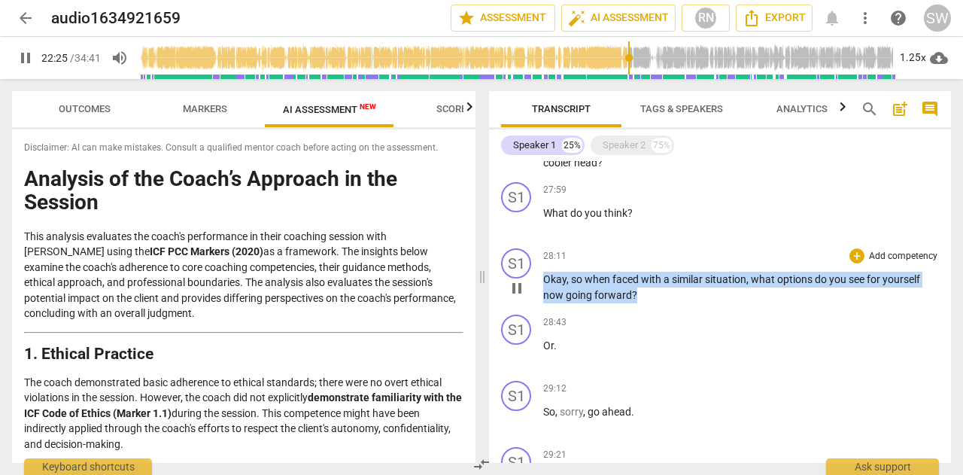
drag, startPoint x: 544, startPoint y: 279, endPoint x: 674, endPoint y: 300, distance: 131.8
click at [674, 300] on p "Okay , so when faced with a similar situation , what options do you see for you…" at bounding box center [741, 287] width 396 height 31
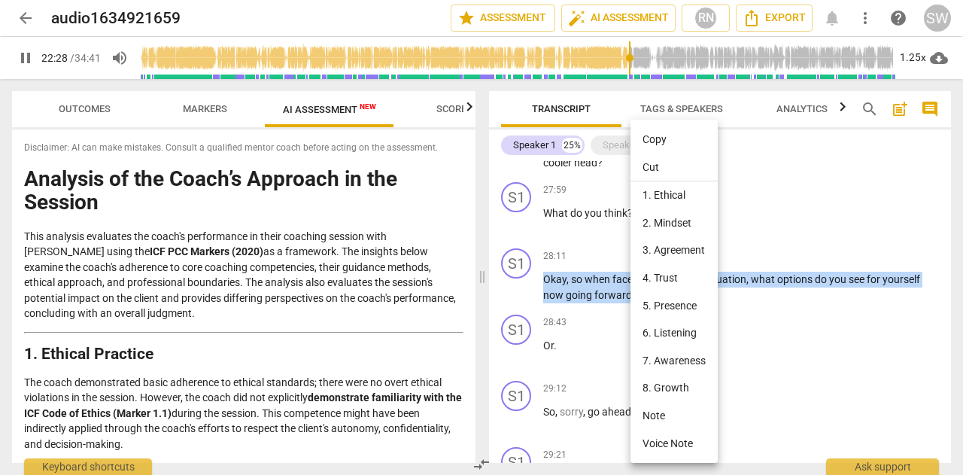
click at [681, 142] on li "Copy" at bounding box center [673, 140] width 87 height 28
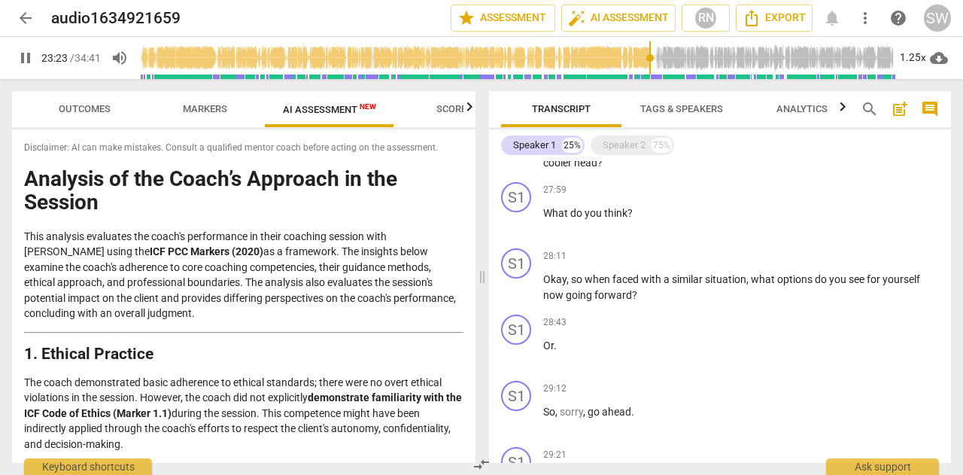
scroll to position [1975, 0]
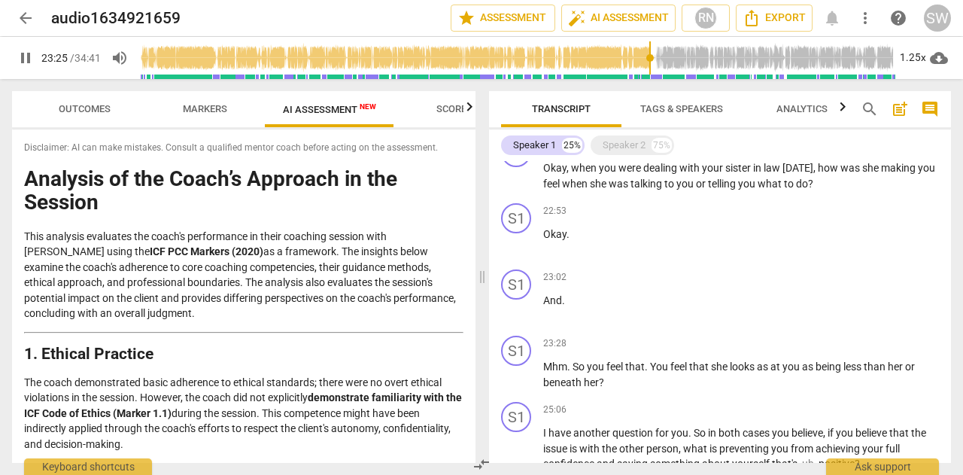
click at [29, 65] on span "pause" at bounding box center [26, 58] width 18 height 18
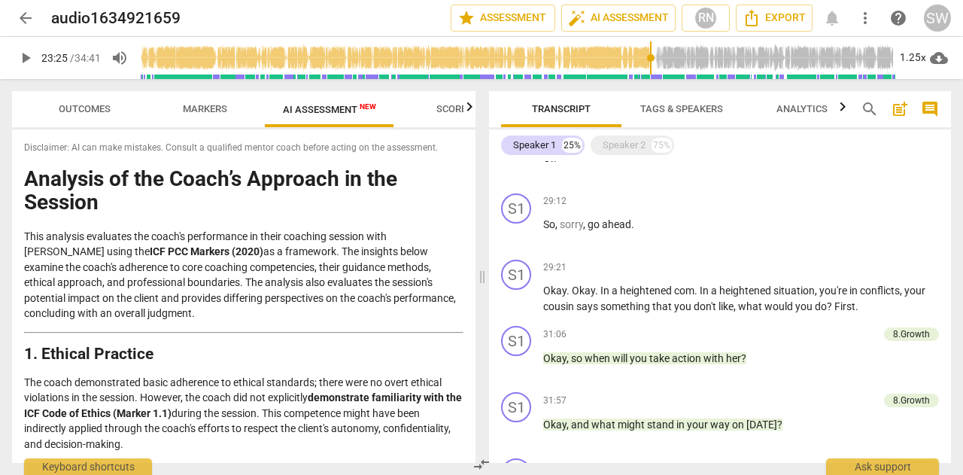
scroll to position [2627, 0]
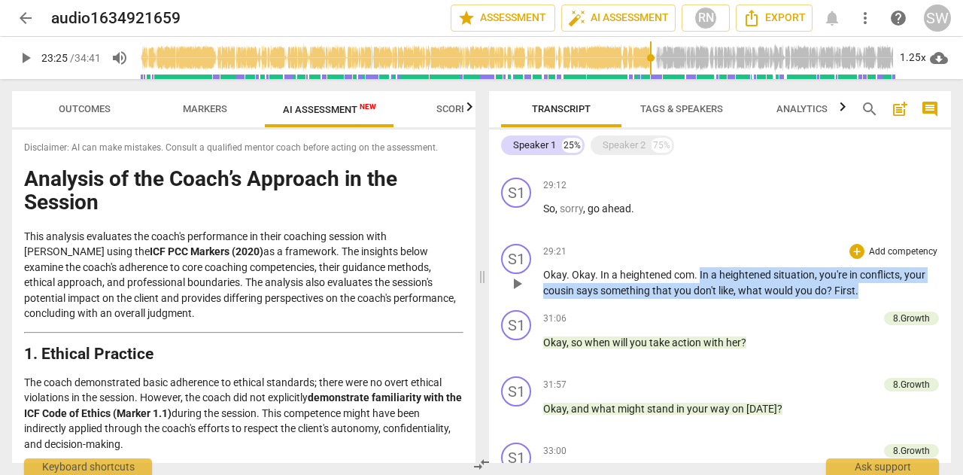
drag, startPoint x: 699, startPoint y: 275, endPoint x: 865, endPoint y: 287, distance: 166.7
click at [865, 287] on p "Okay . Okay . In a heightened com . In a heightened situation , you're in confl…" at bounding box center [741, 282] width 396 height 31
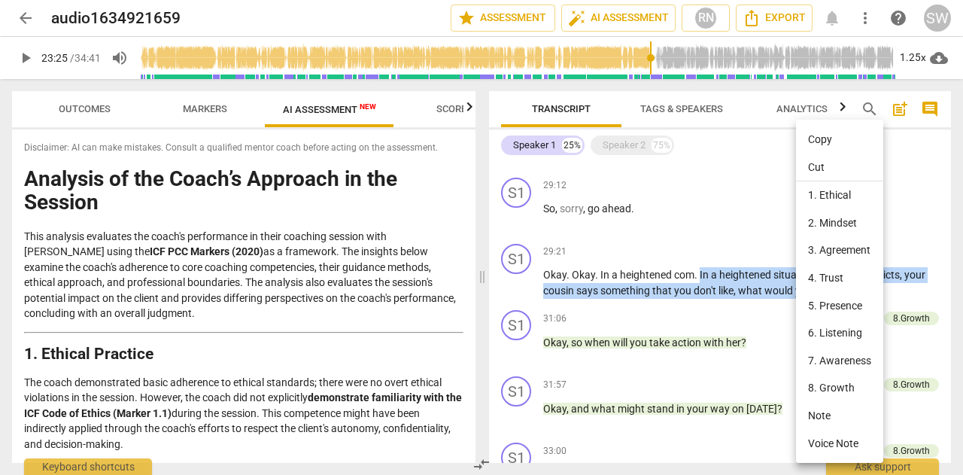
click at [821, 129] on li "Copy" at bounding box center [839, 140] width 87 height 28
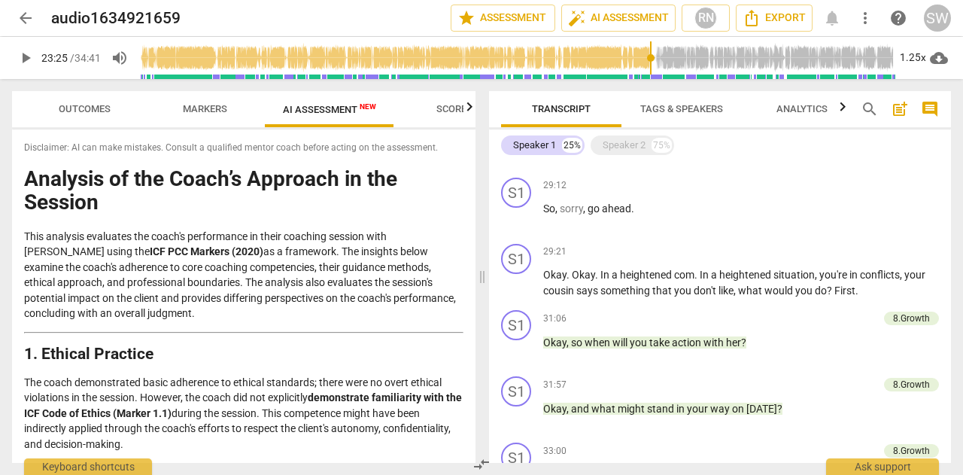
type input "1795"
click at [791, 56] on input "range" at bounding box center [517, 58] width 756 height 48
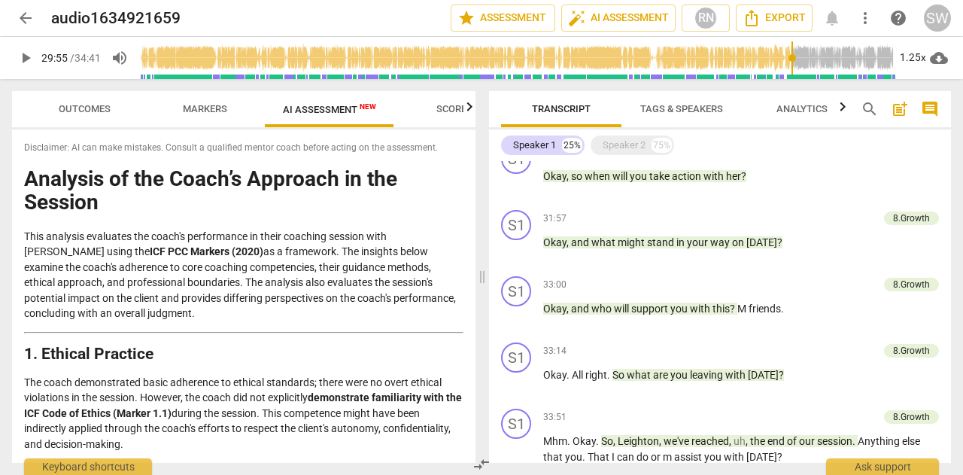
scroll to position [2798, 0]
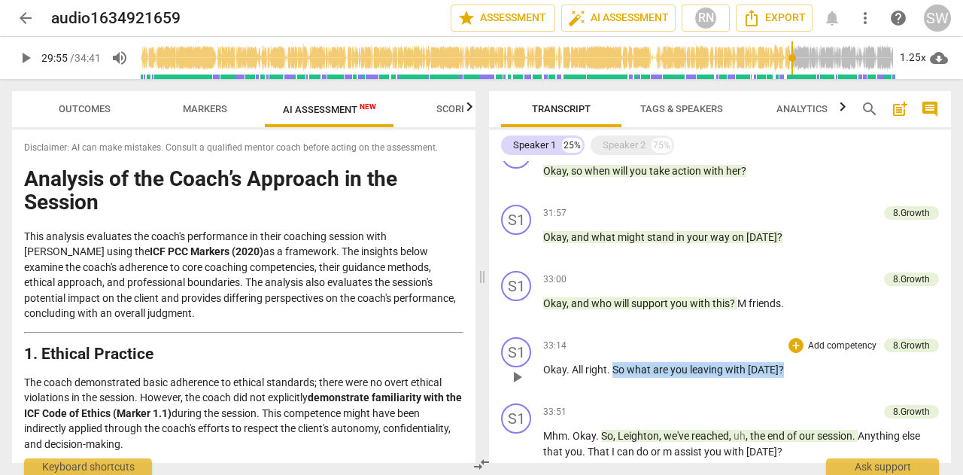
drag, startPoint x: 614, startPoint y: 369, endPoint x: 784, endPoint y: 367, distance: 170.0
click at [784, 367] on p "Okay . All right . So what are you leaving with [DATE] ?" at bounding box center [741, 370] width 396 height 16
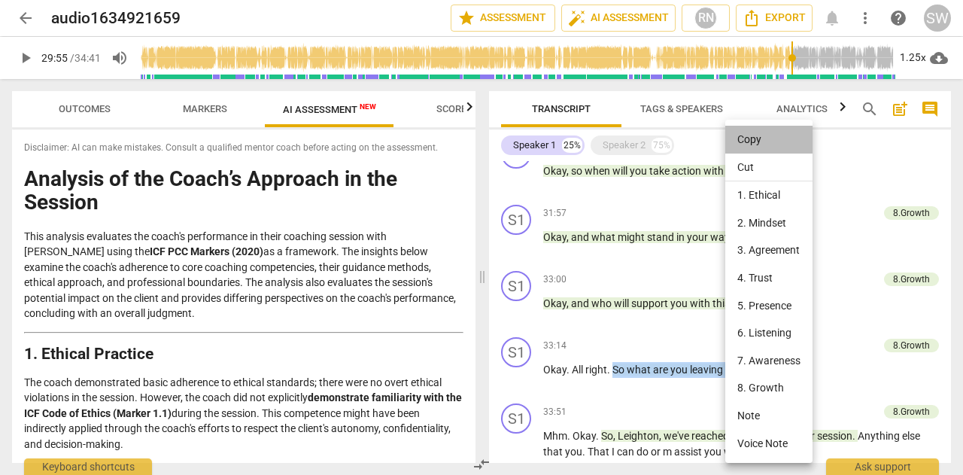
click at [751, 141] on li "Copy" at bounding box center [768, 140] width 87 height 28
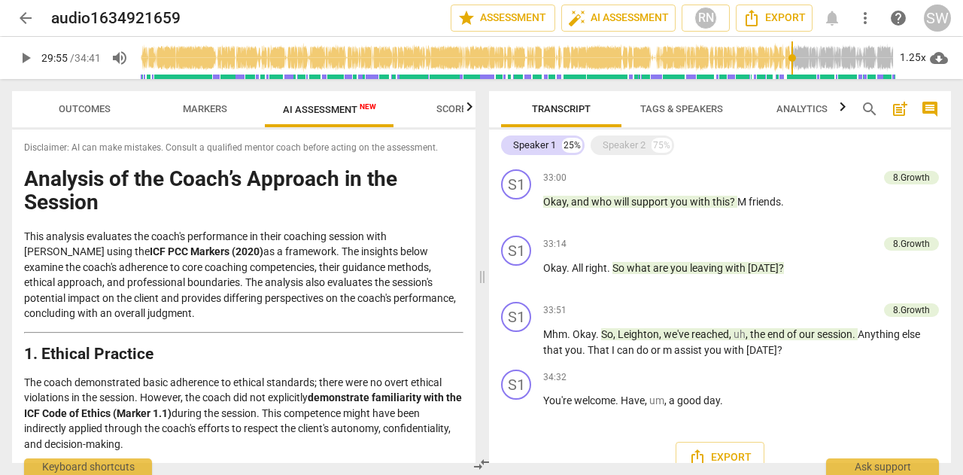
scroll to position [2905, 0]
